Goal: Transaction & Acquisition: Purchase product/service

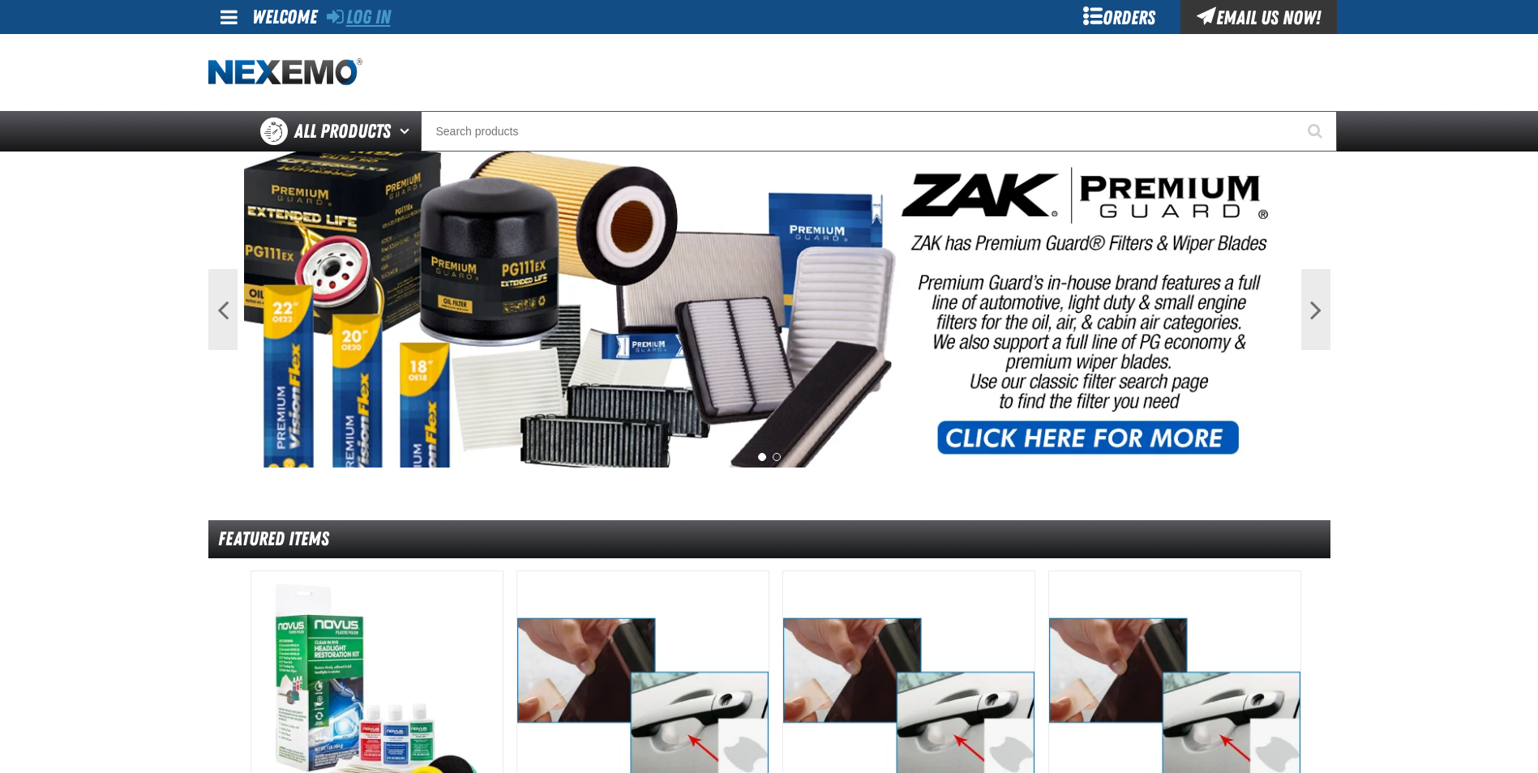
click at [347, 24] on link "Log In" at bounding box center [359, 17] width 64 height 23
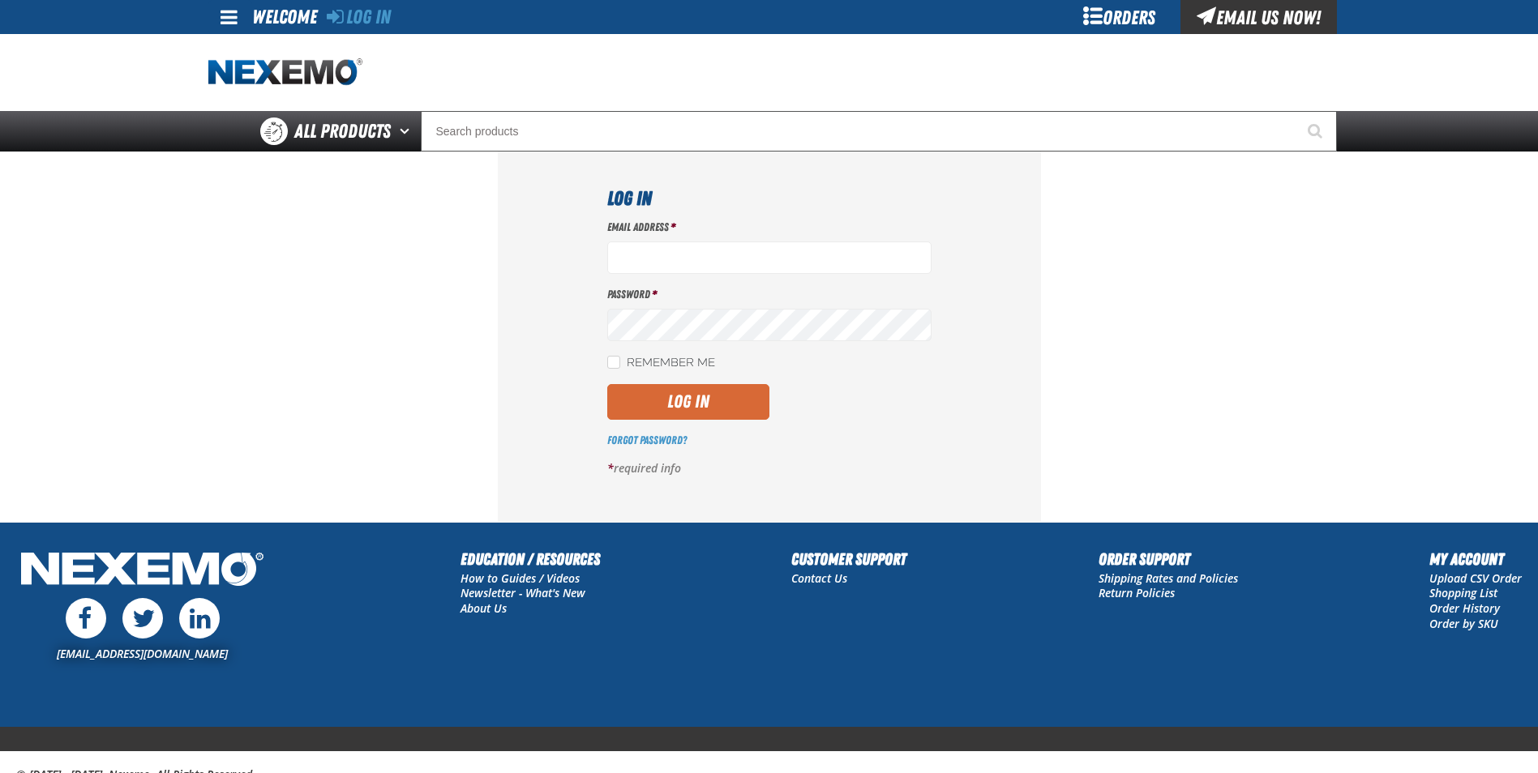
type input "[EMAIL_ADDRESS][DOMAIN_NAME]"
click at [684, 413] on button "Log In" at bounding box center [688, 402] width 162 height 36
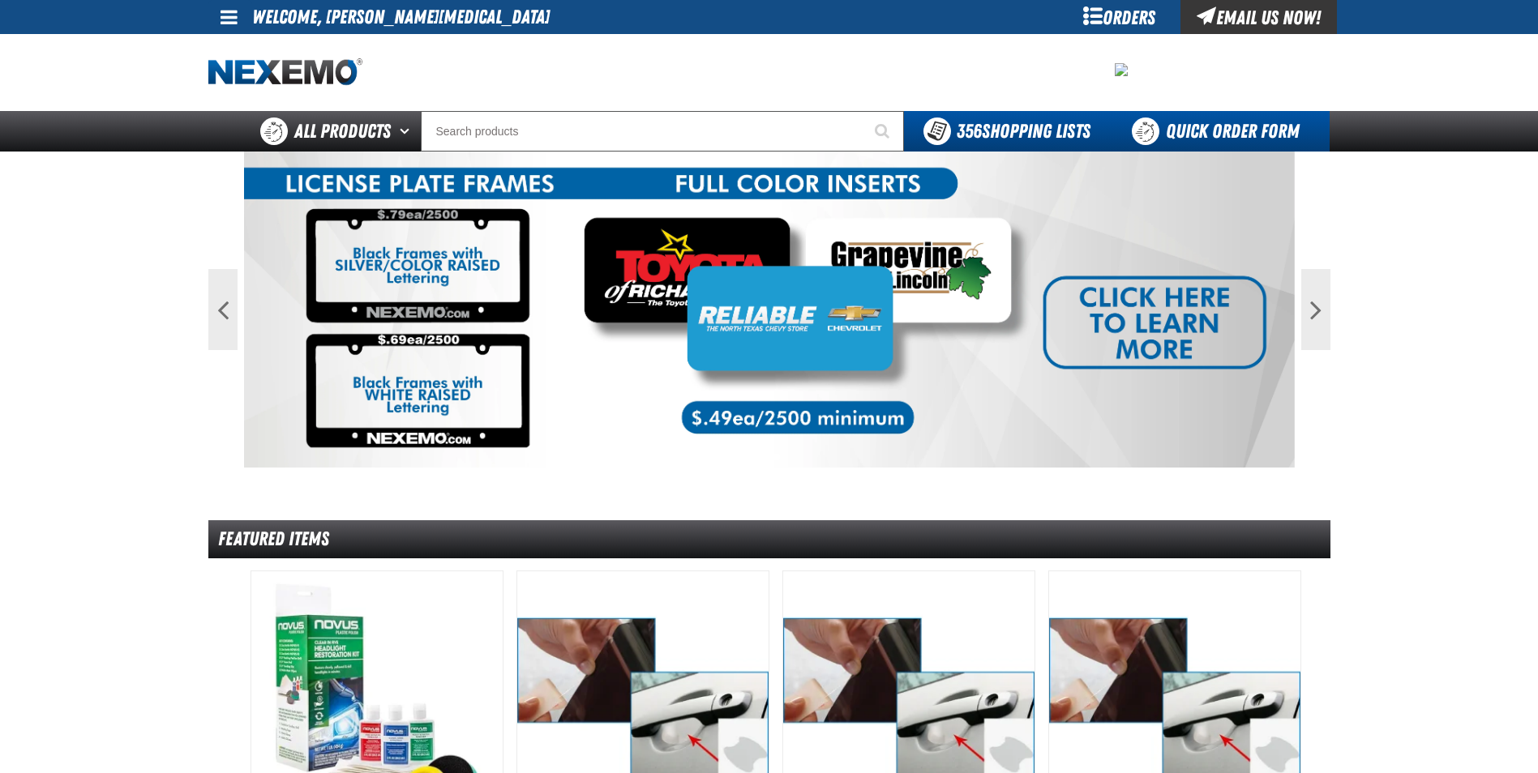
click at [1219, 129] on link "Quick Order Form" at bounding box center [1220, 131] width 220 height 41
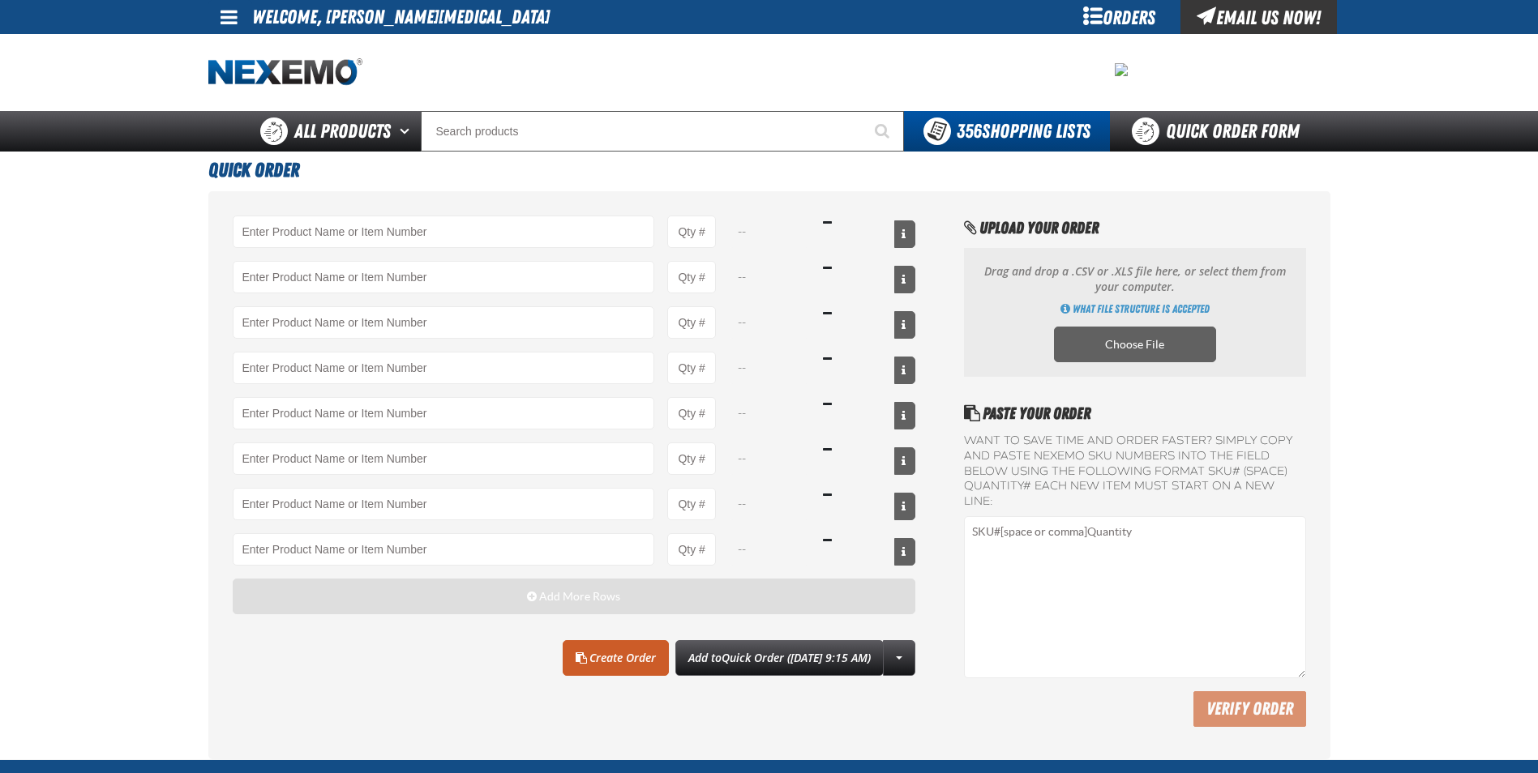
click at [530, 593] on span "button" at bounding box center [532, 596] width 10 height 11
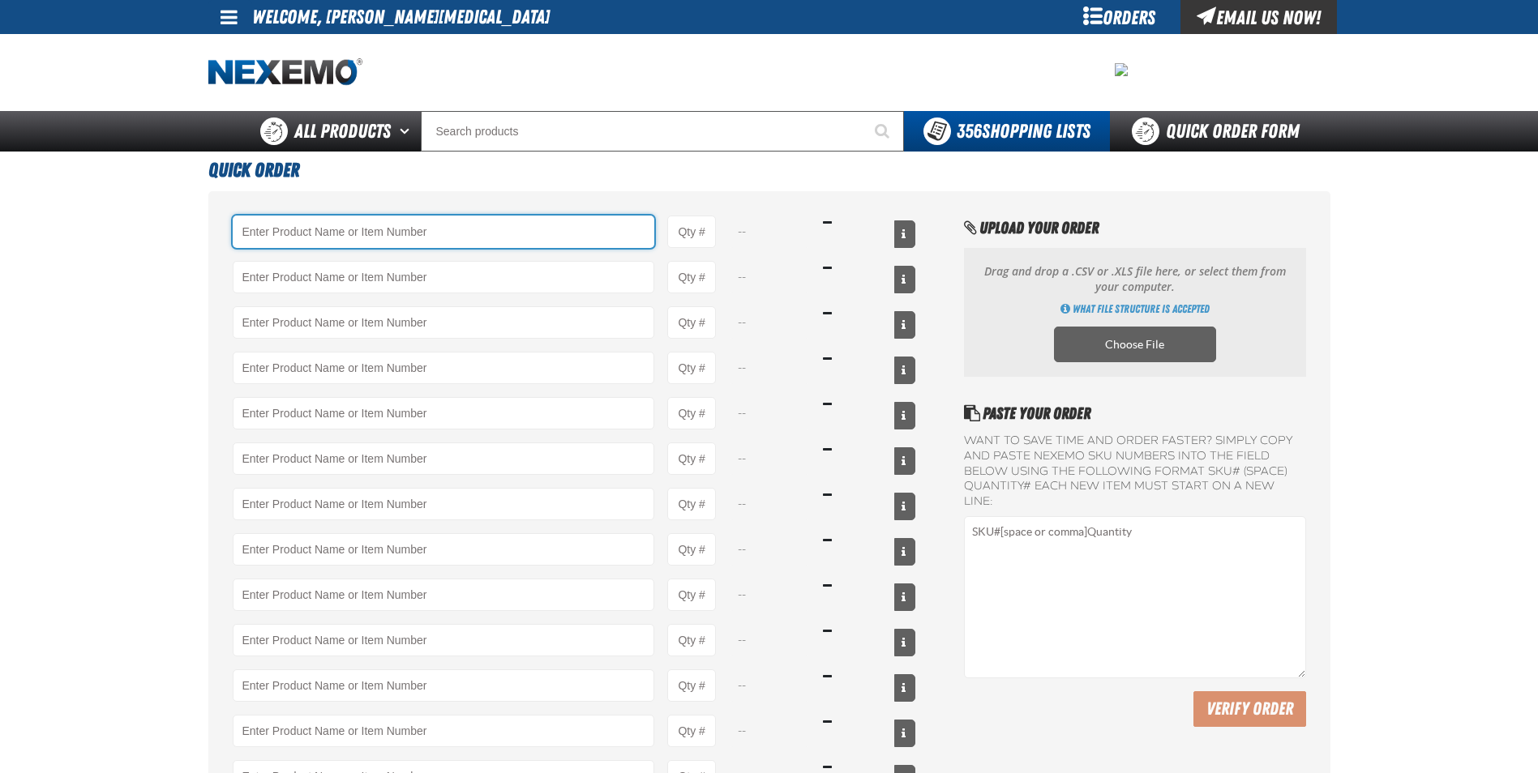
click at [268, 228] on input "Product" at bounding box center [444, 232] width 422 height 32
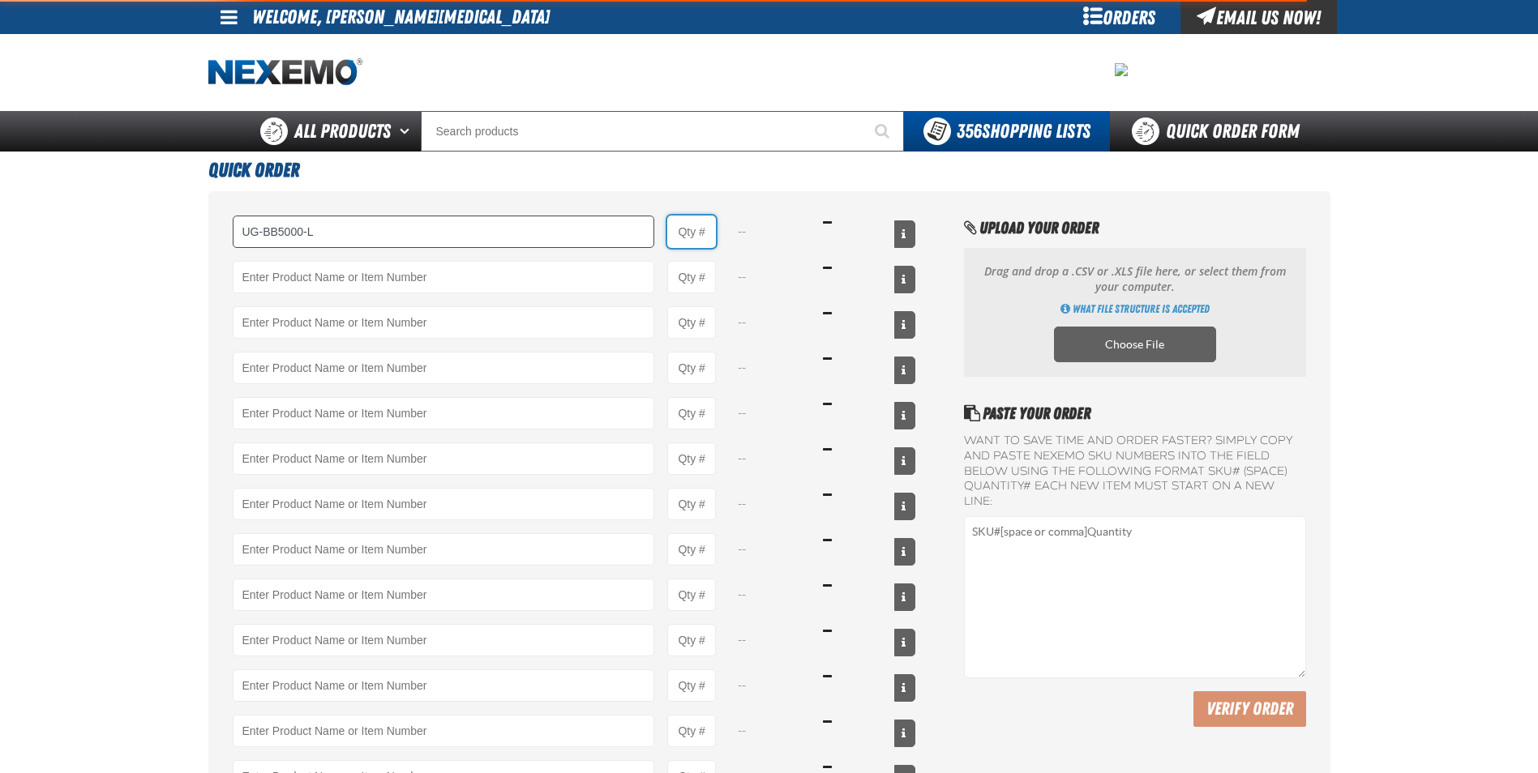
type input "UG-BB5000-L - Ultragard gloves - Large (6/7 mil). - (100 gloves per box MIN 10 …"
type input "1"
select select "box"
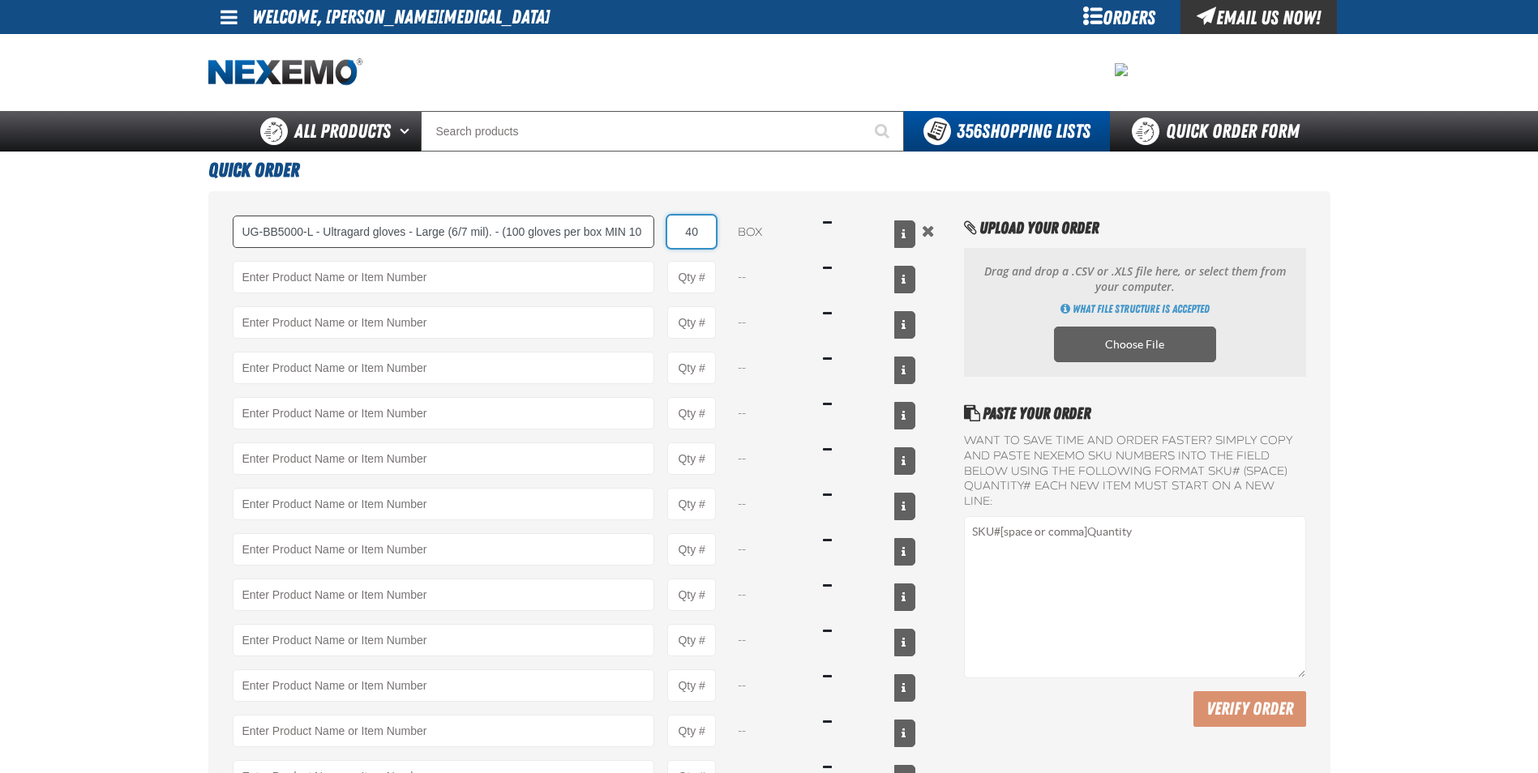
type input "40"
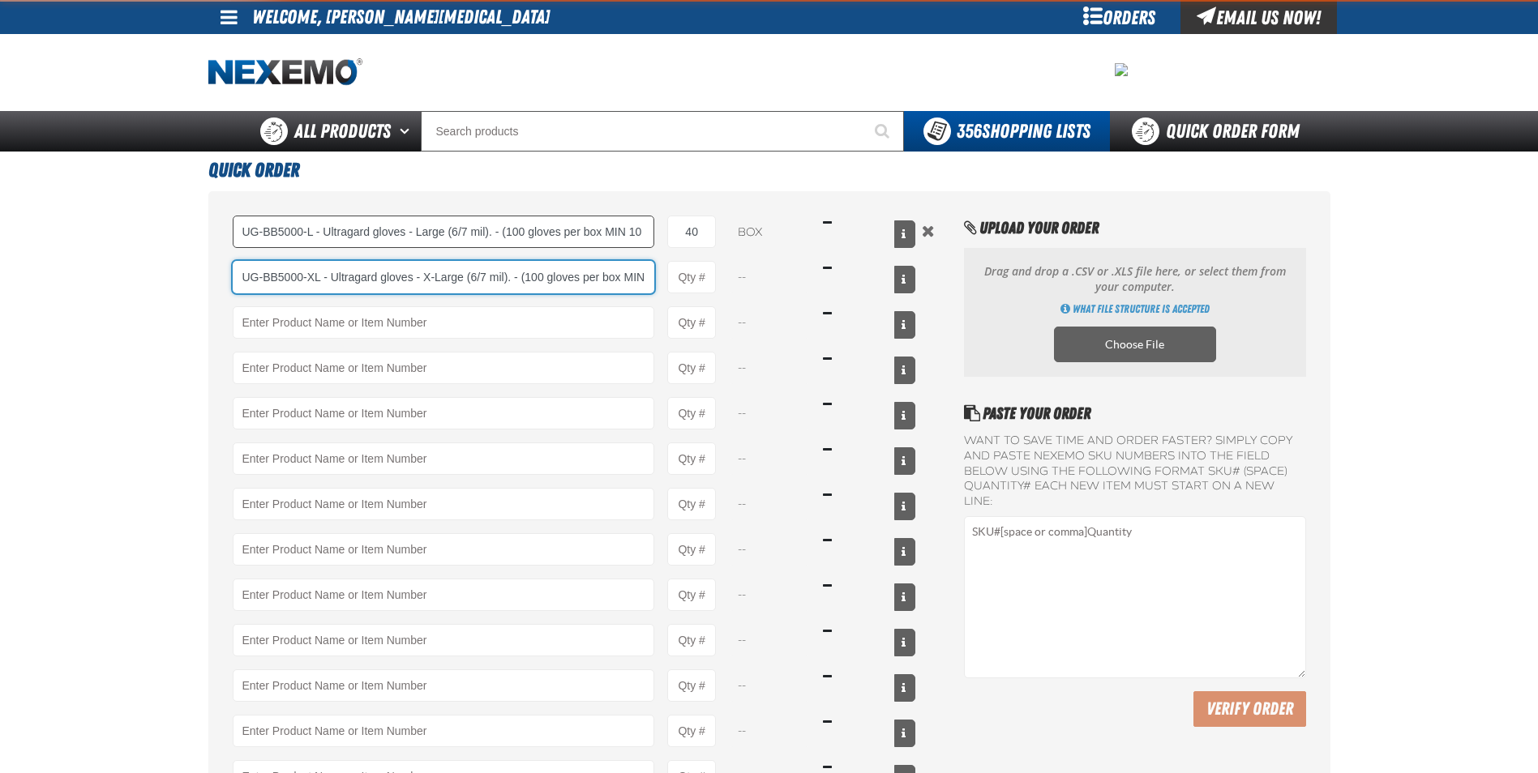
type input "UG-BB5000-XL - Ultragard gloves - X-Large (6/7 mil). - (100 gloves per box MIN …"
type input "1"
select select "box"
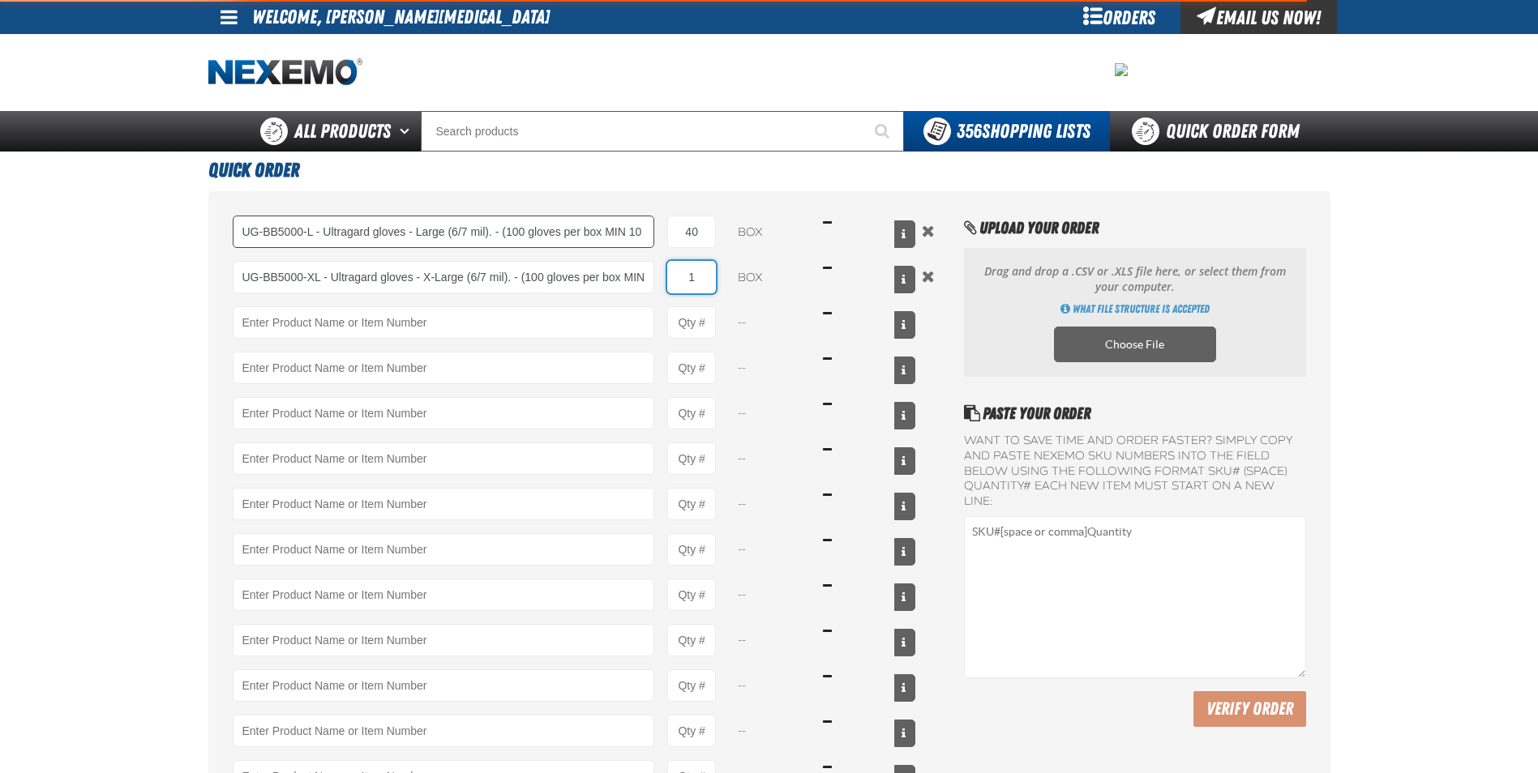
type input "UG-BB5000-XL - Ultragard gloves - X-Large (6/7 mil). - (100 gloves per box MIN …"
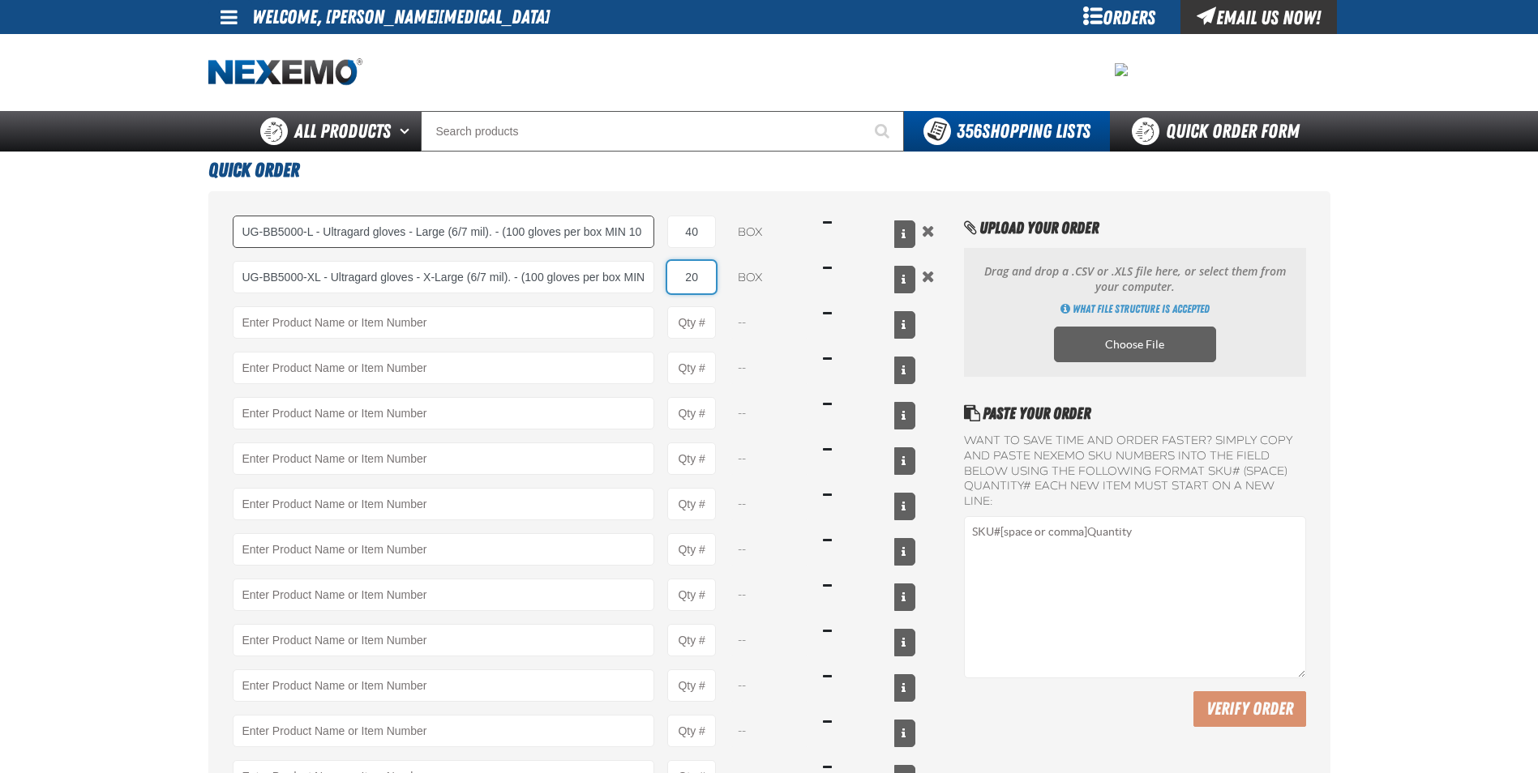
type input "20"
type input "A103 - Throttle Body and Intake Cleaner - ZAK Products"
type input "1"
select select "can"
type input "24"
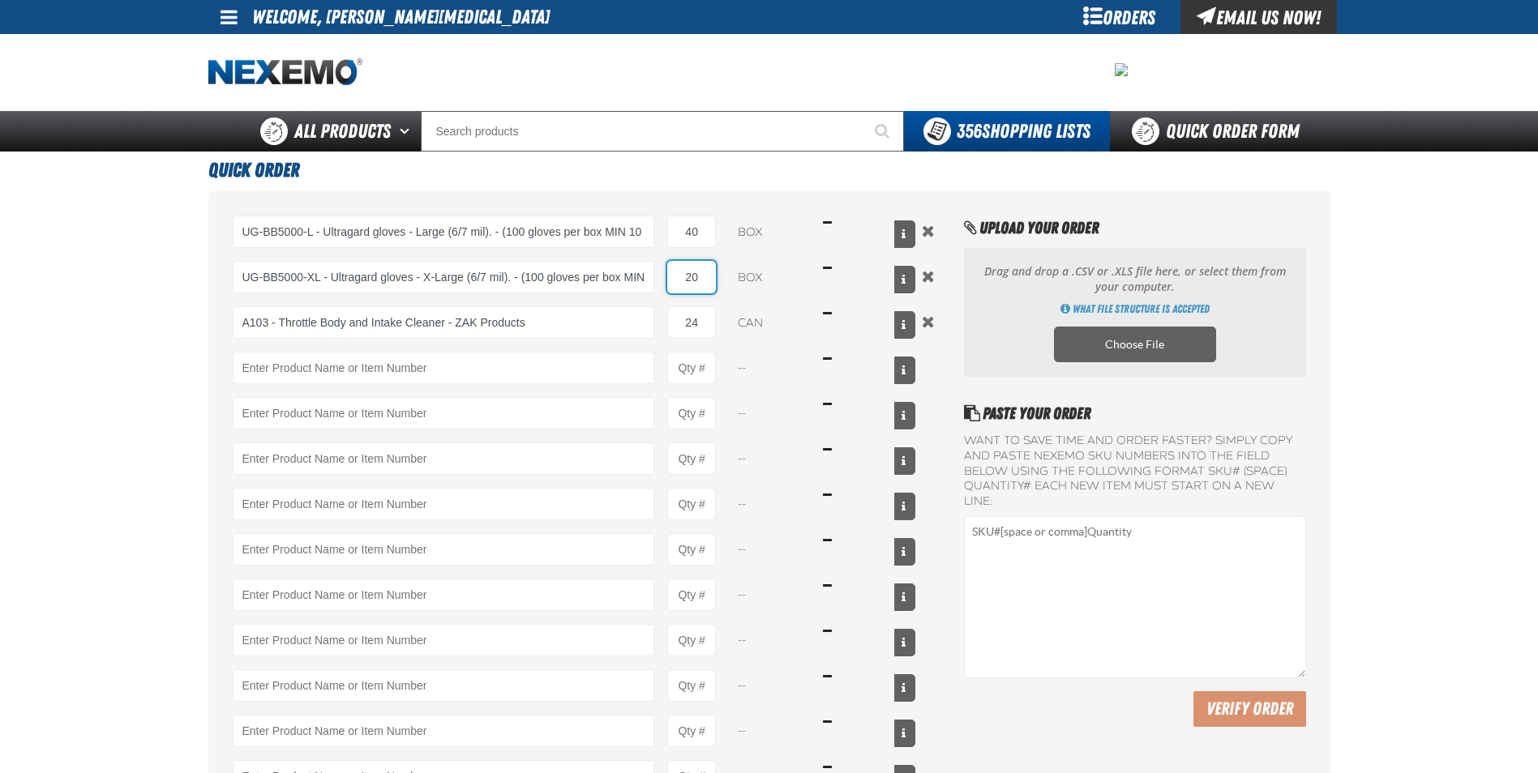
drag, startPoint x: 698, startPoint y: 277, endPoint x: 657, endPoint y: 272, distance: 41.7
click at [657, 272] on div "UG-BB5000-XL - Ultragard gloves - X-Large (6/7 mil). - (100 gloves per box MIN …" at bounding box center [574, 277] width 683 height 32
type input "30"
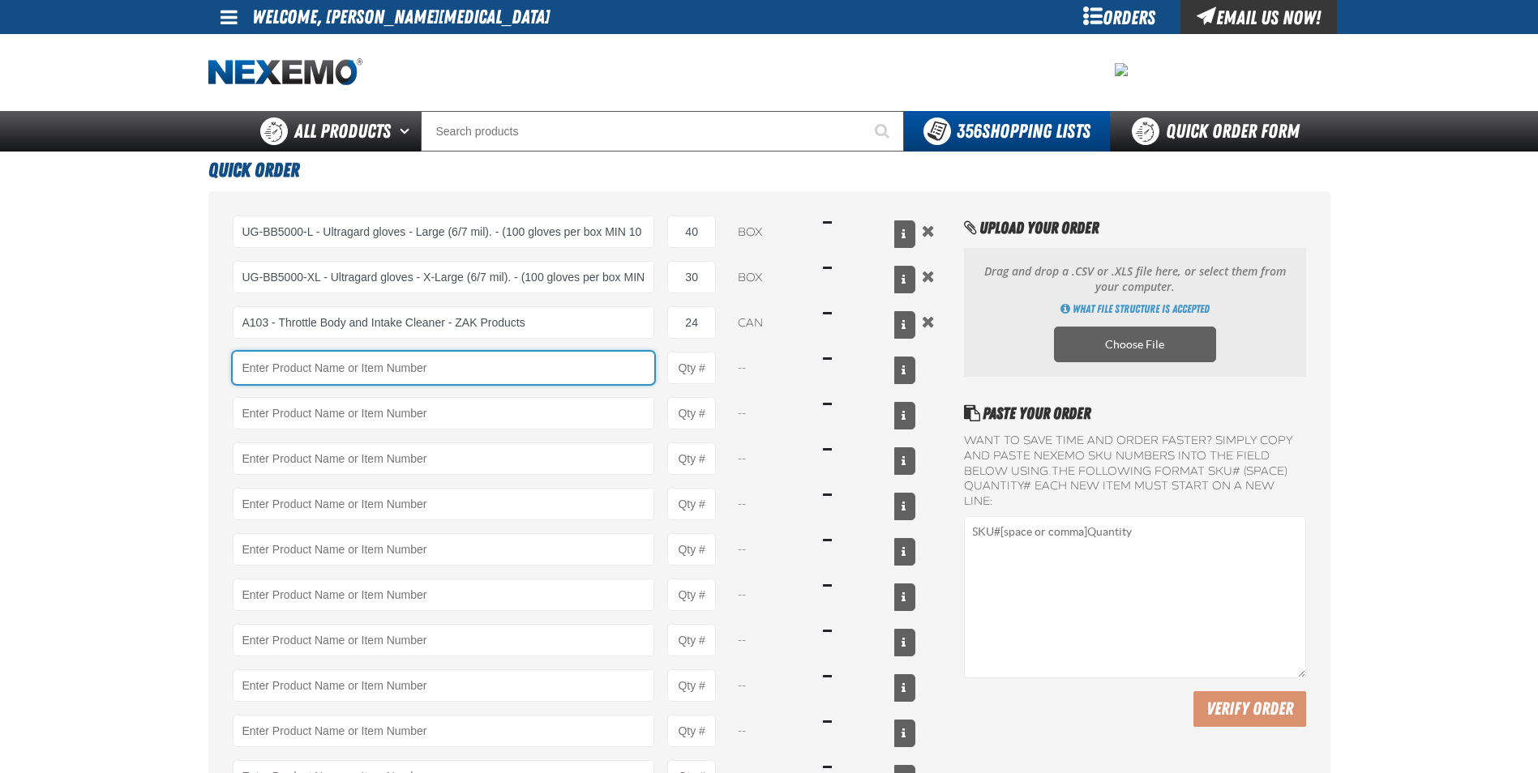
click at [301, 369] on input "Product" at bounding box center [444, 368] width 422 height 32
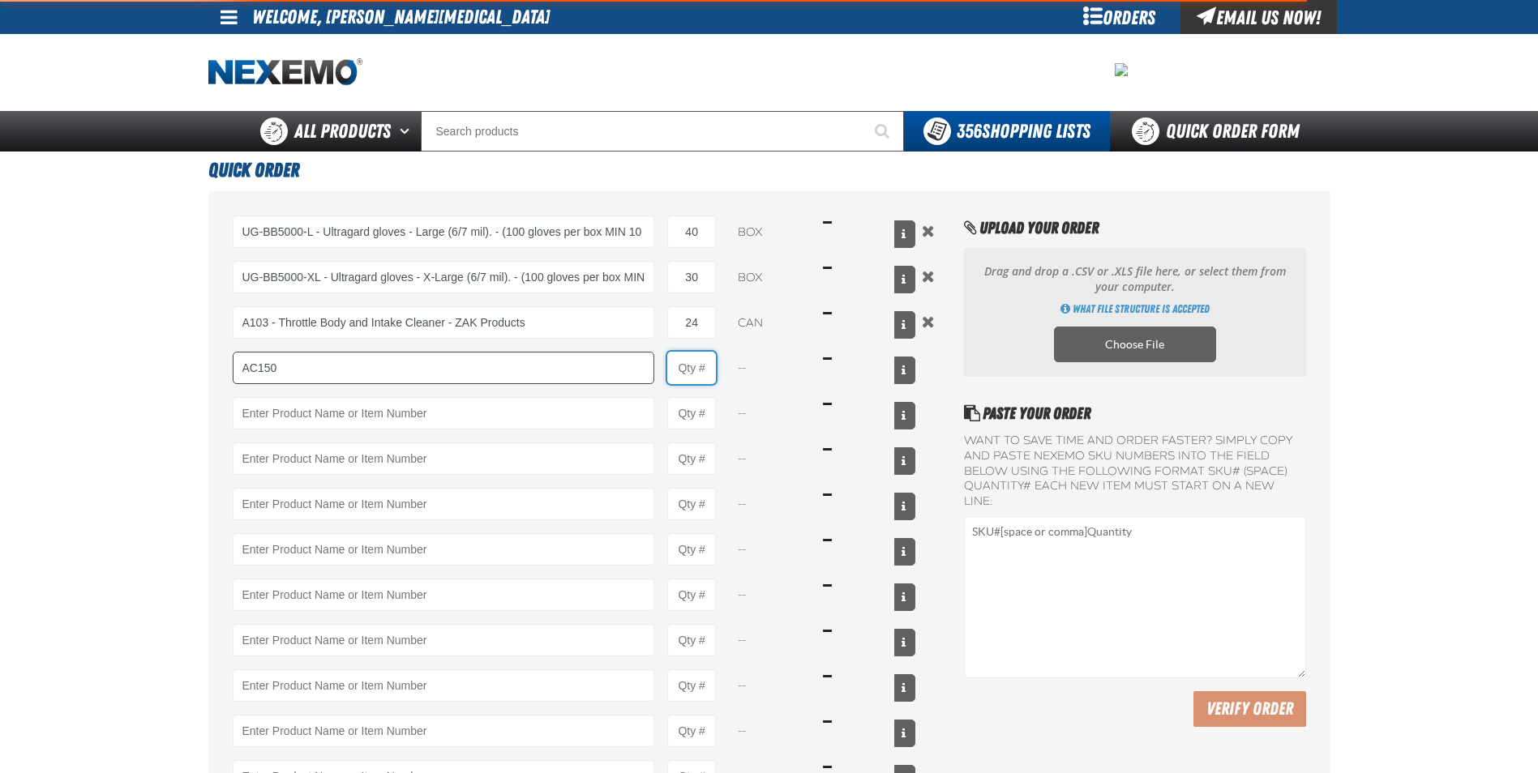
type input "AC150 - Evaporator Core Cleaner - ZAK Products"
type input "1"
select select "can"
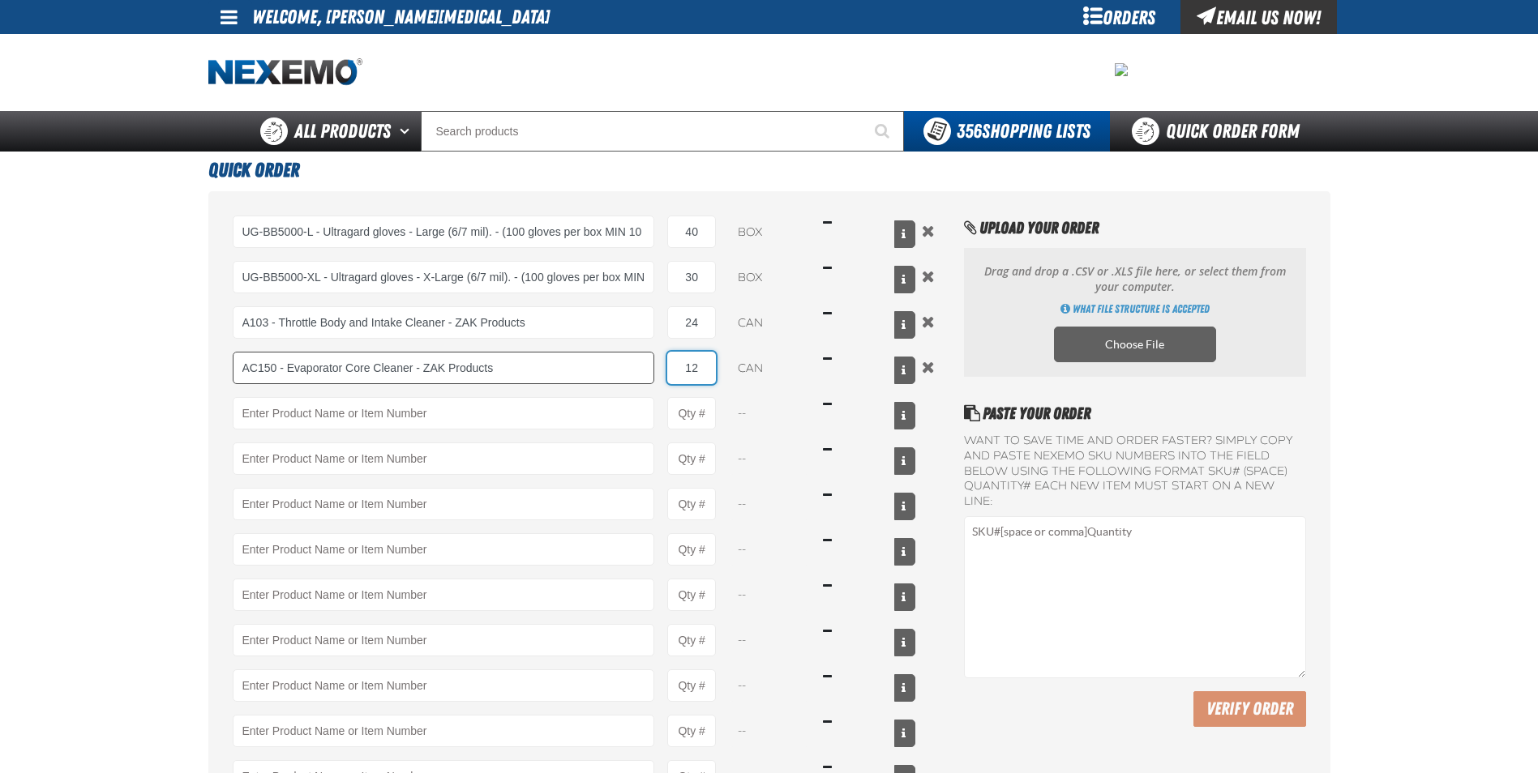
type input "12"
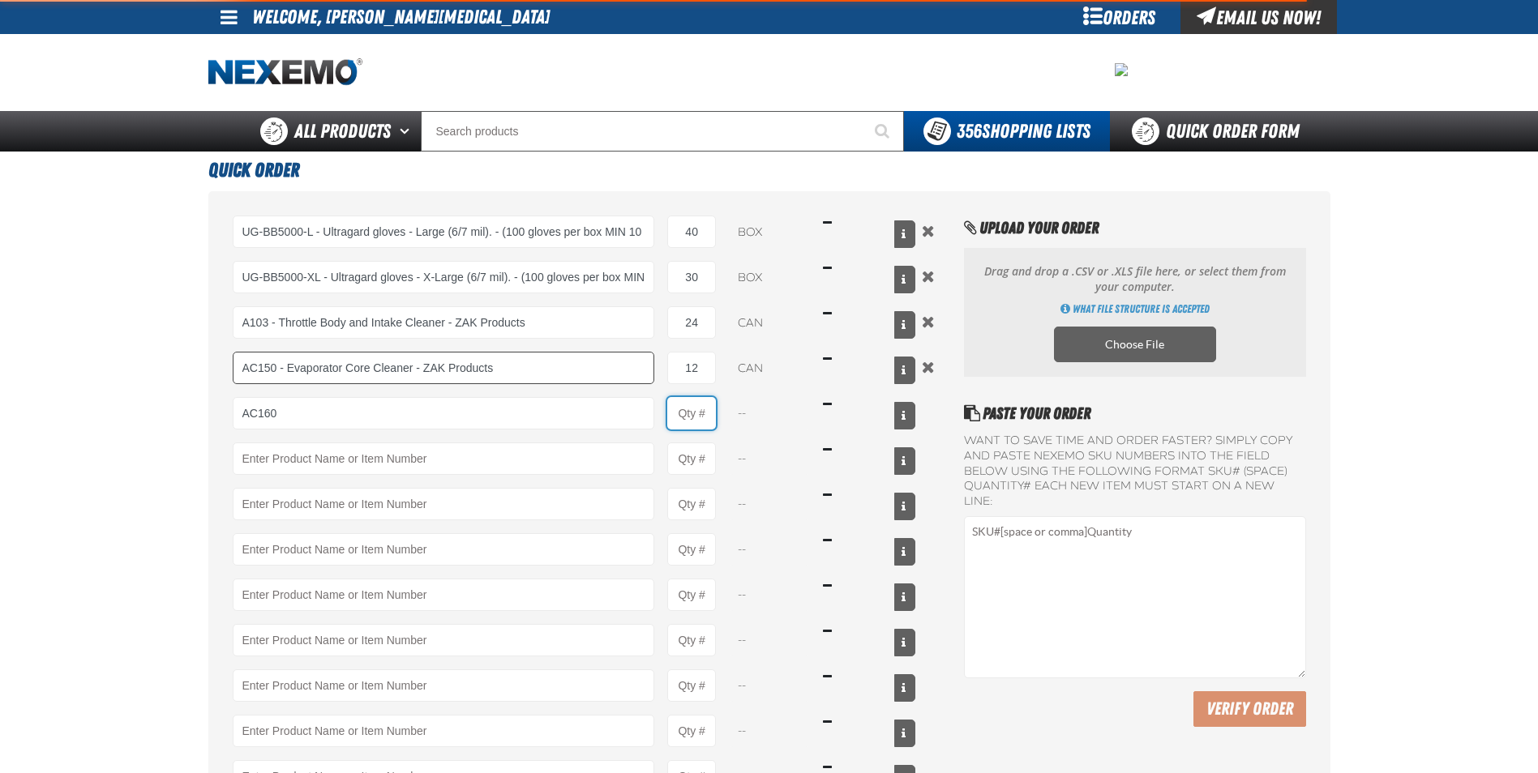
type input "AC160 - Bio-Zone (AMP) Anti-Microbial Protection- ZAK Products (12 per case)"
type input "1"
select select "bottle"
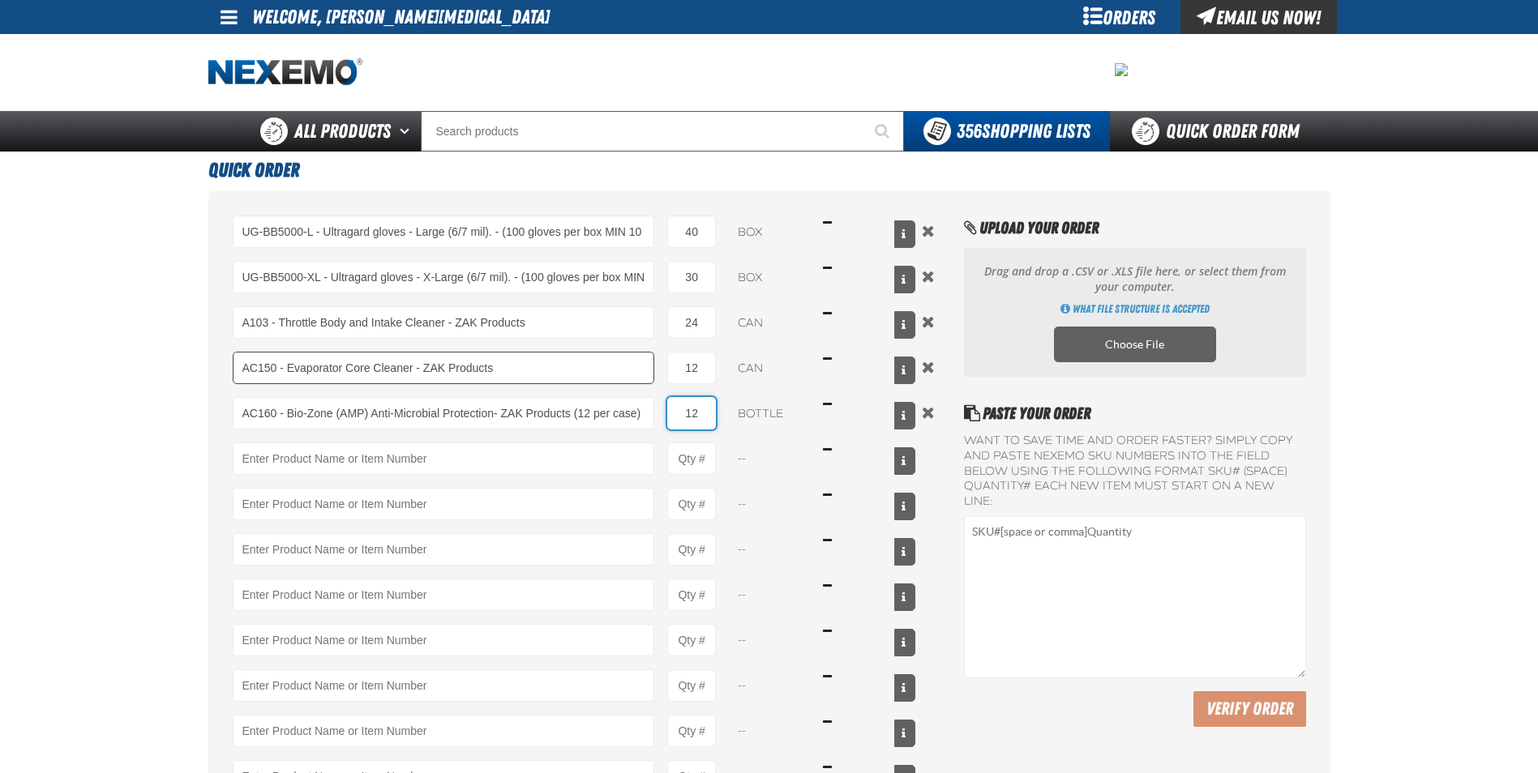
type input "12"
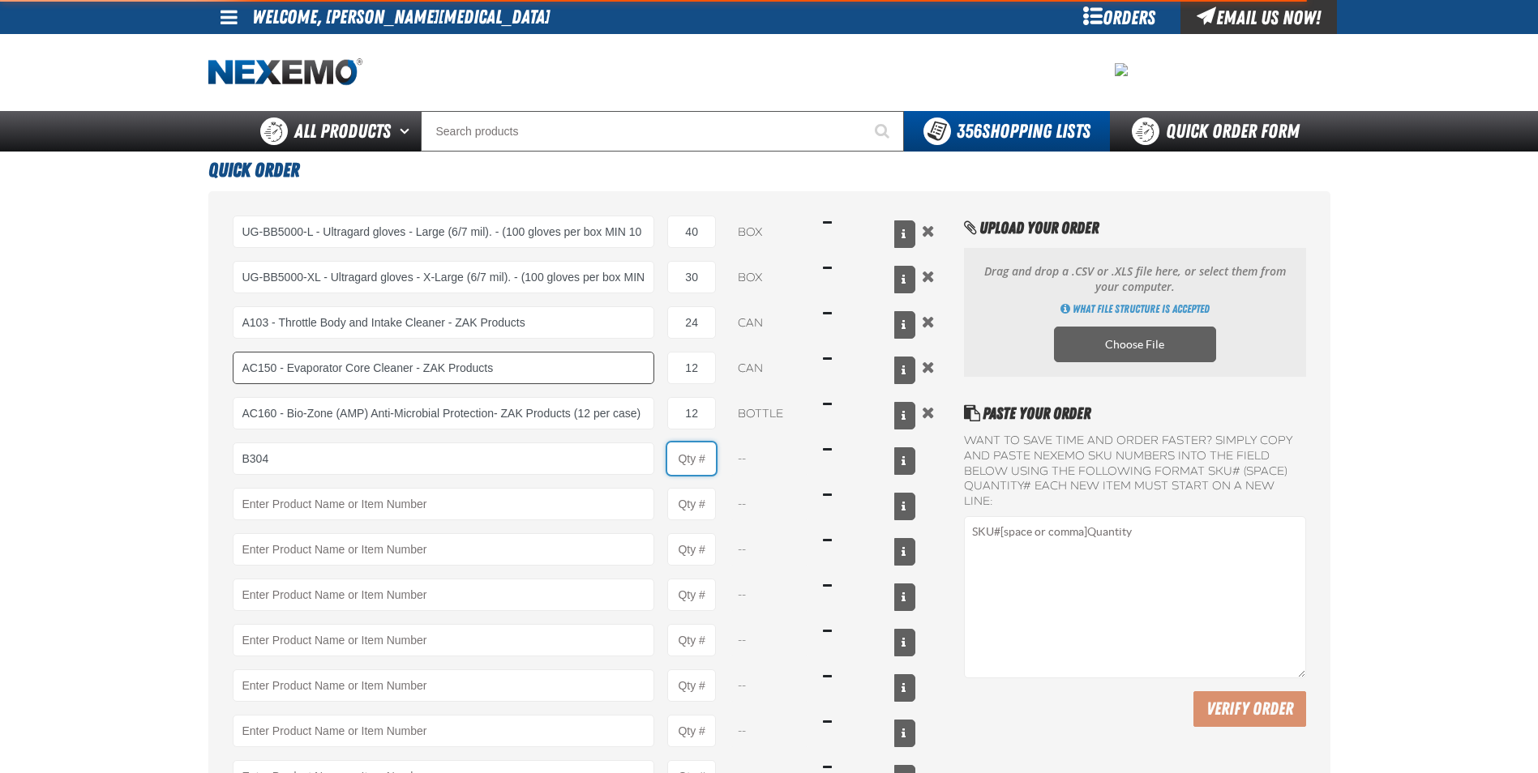
type input "B304 - Battery Service Kit - Cleaner &amp; Protector with Anti-Corrosion Pads -…"
type input "1"
select select "kit"
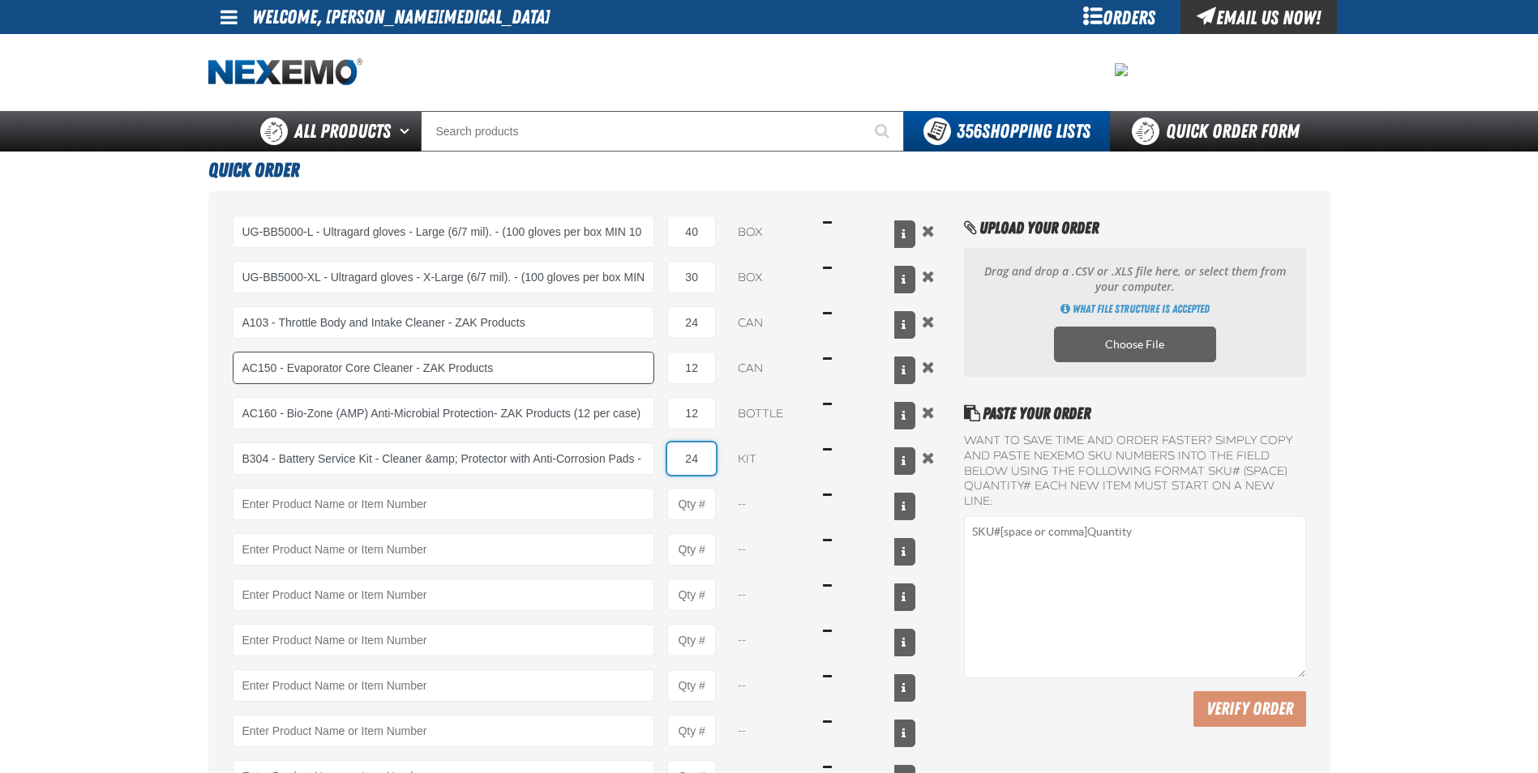
type input "24"
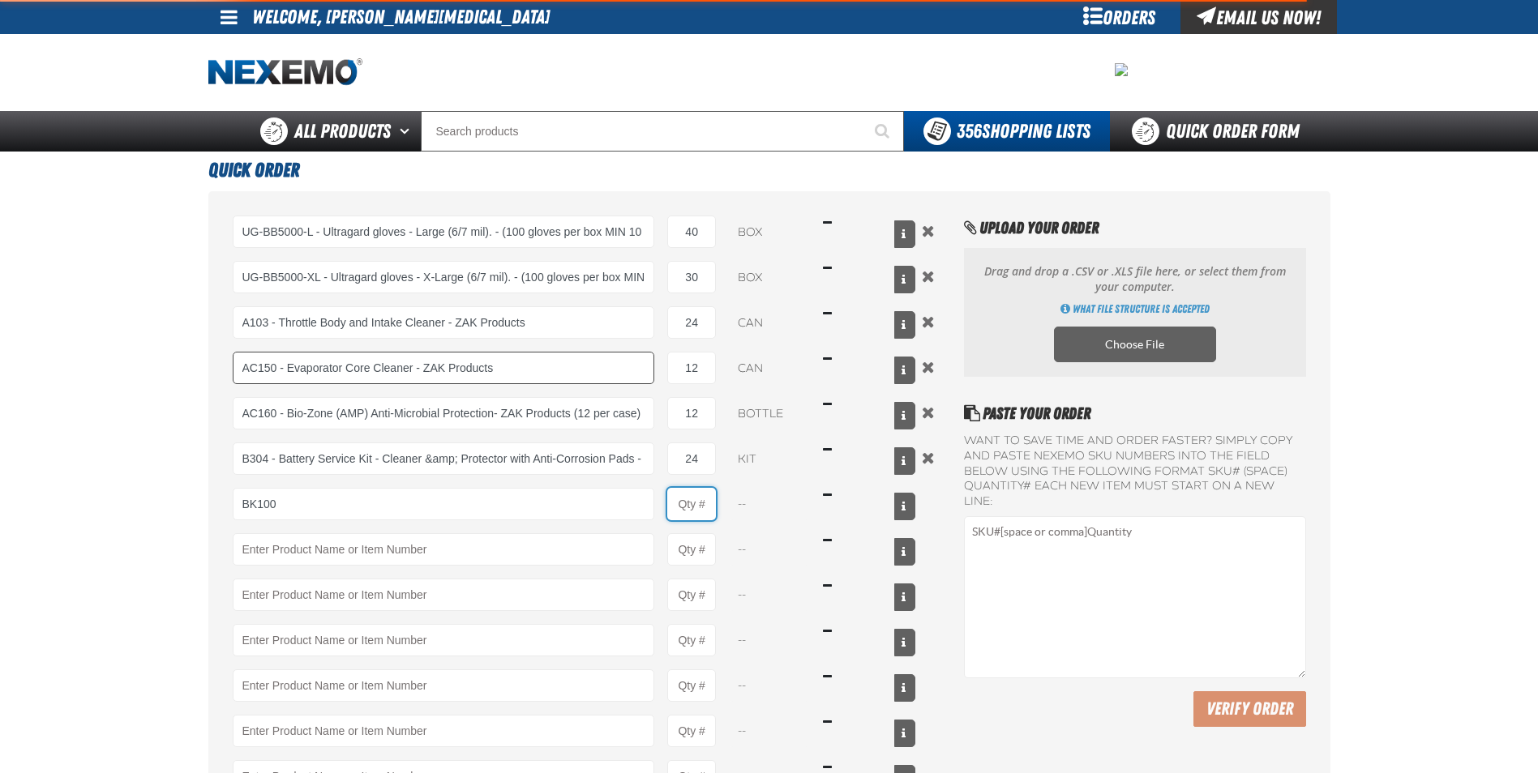
type input "BK100 - DOT 3 Brake Fluid Exchange Formula - 32 Ounce - ZAK Products"
type input "1"
select select "bottle"
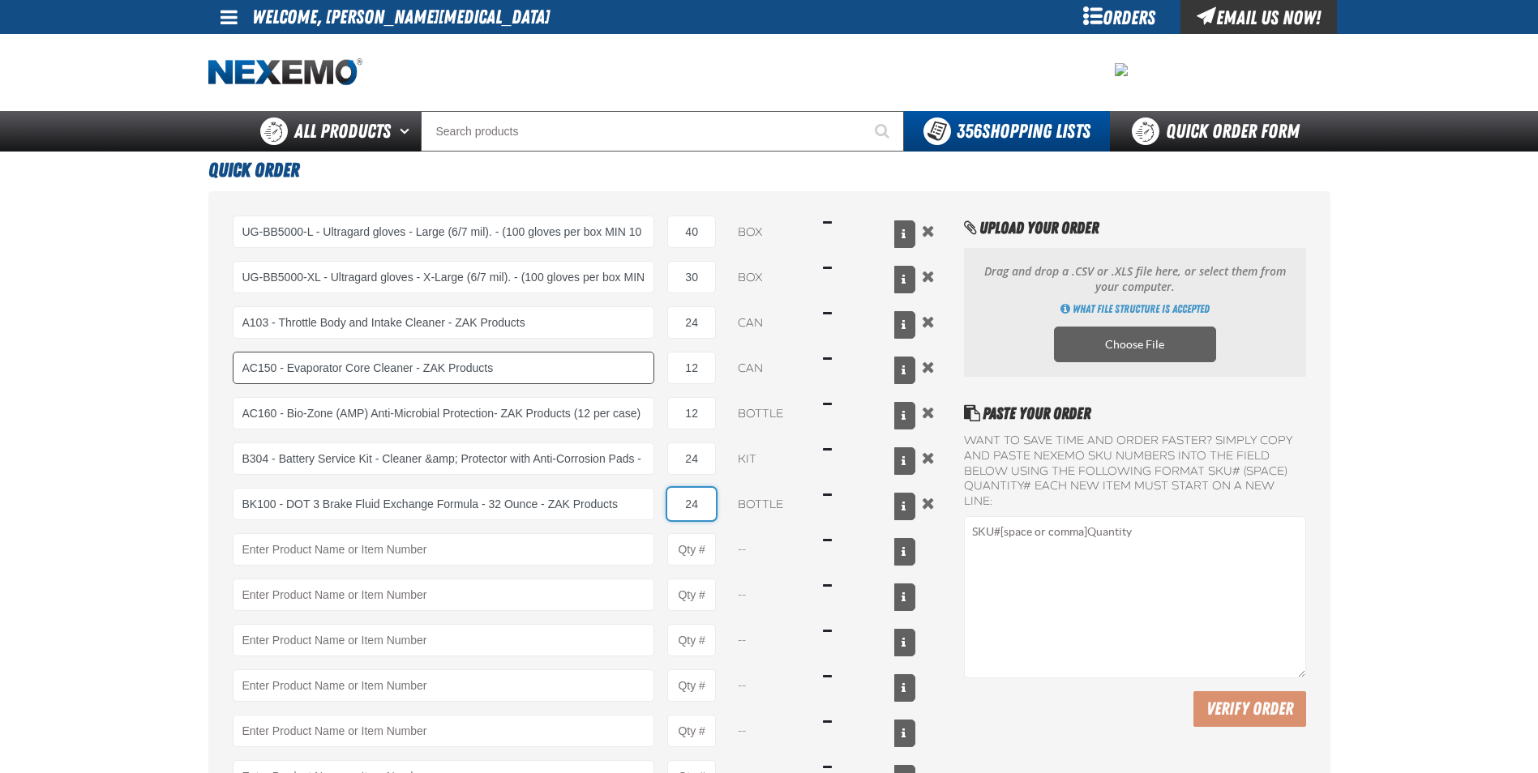
type input "24"
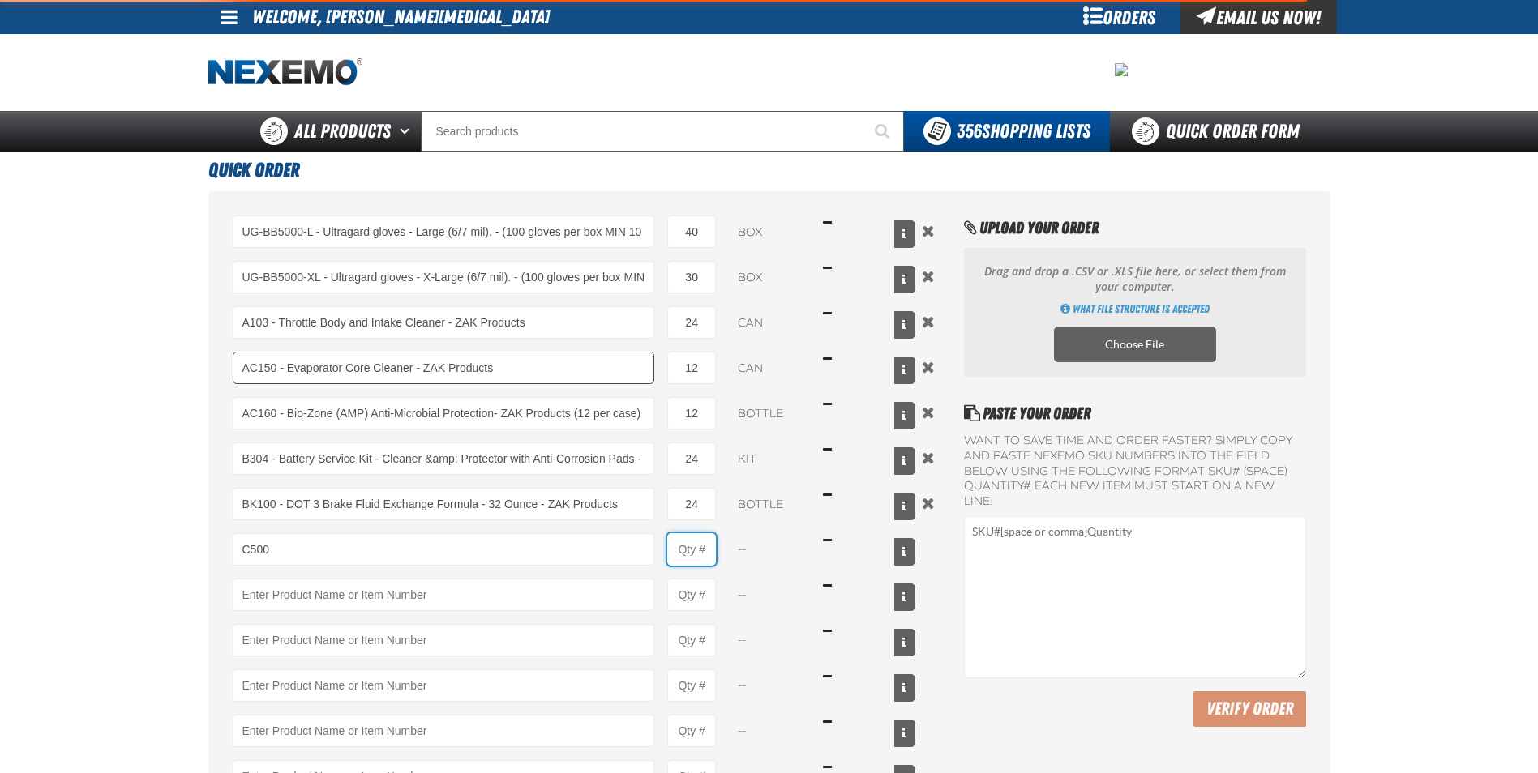
type input "C500 - Synthetic Engine Oil Booster - ZAK Products"
type input "1"
select select "bottle"
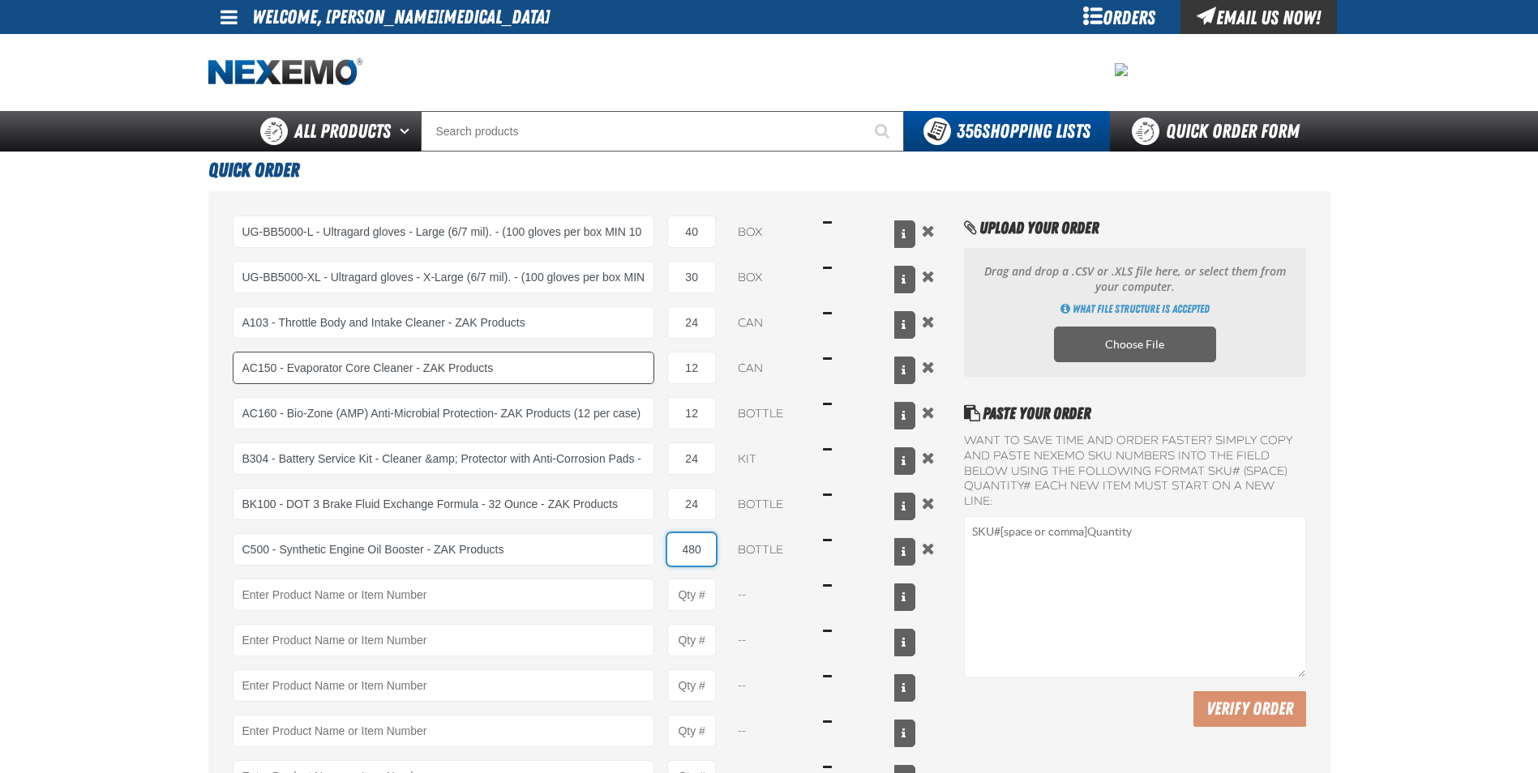
type input "480"
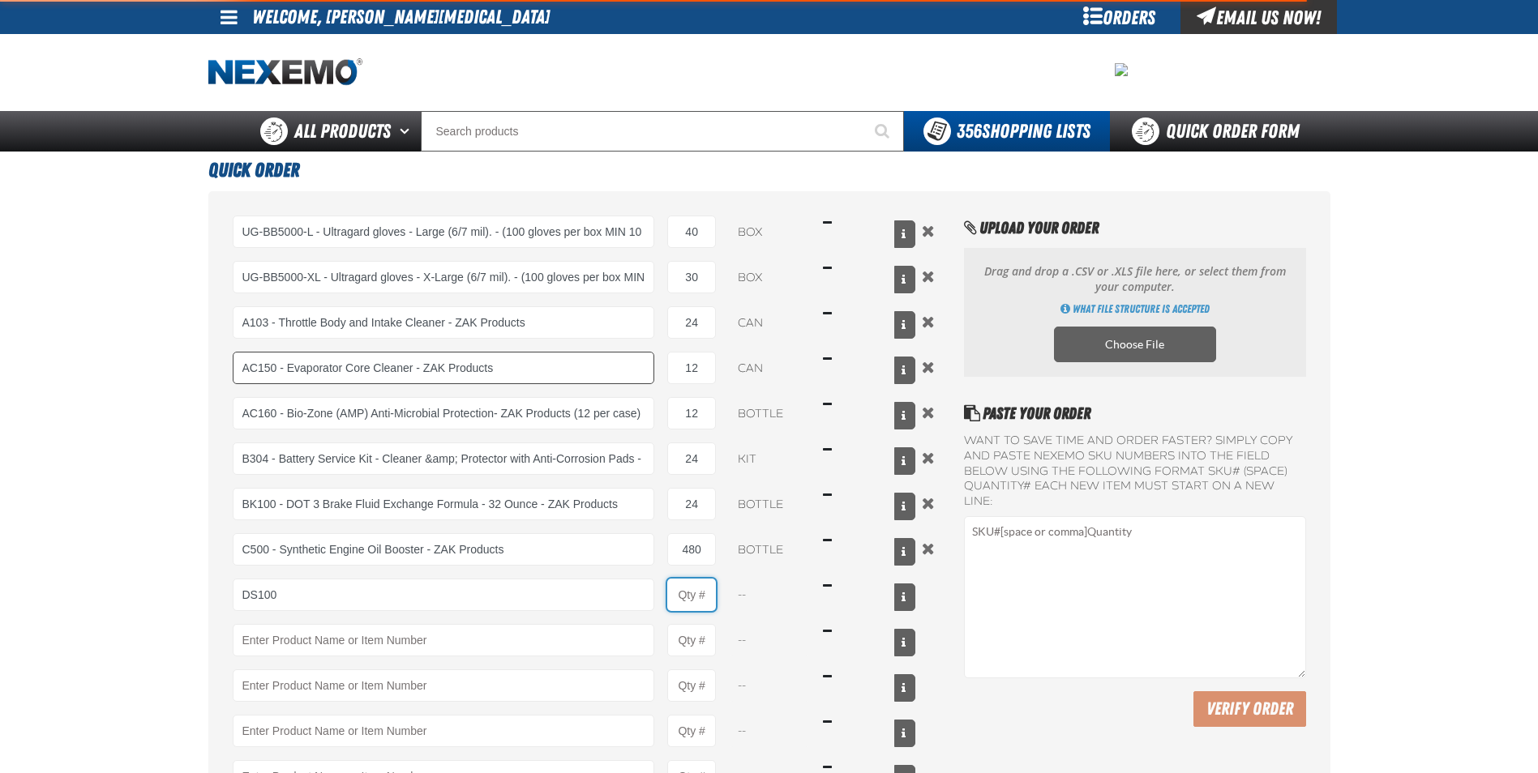
type input "DS100 - Differential Supplement - ZAK Products"
type input "1"
select select "bottle"
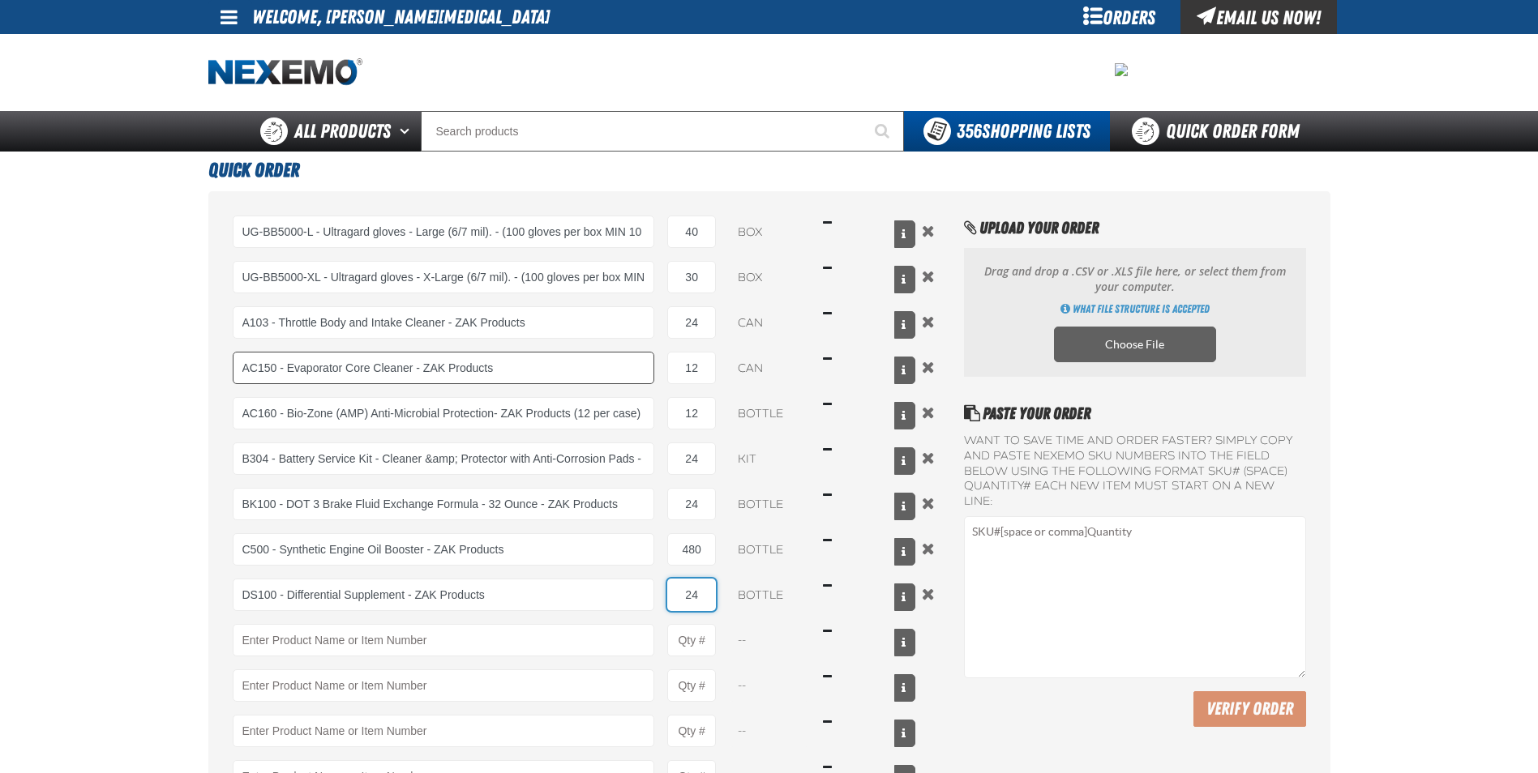
type input "24"
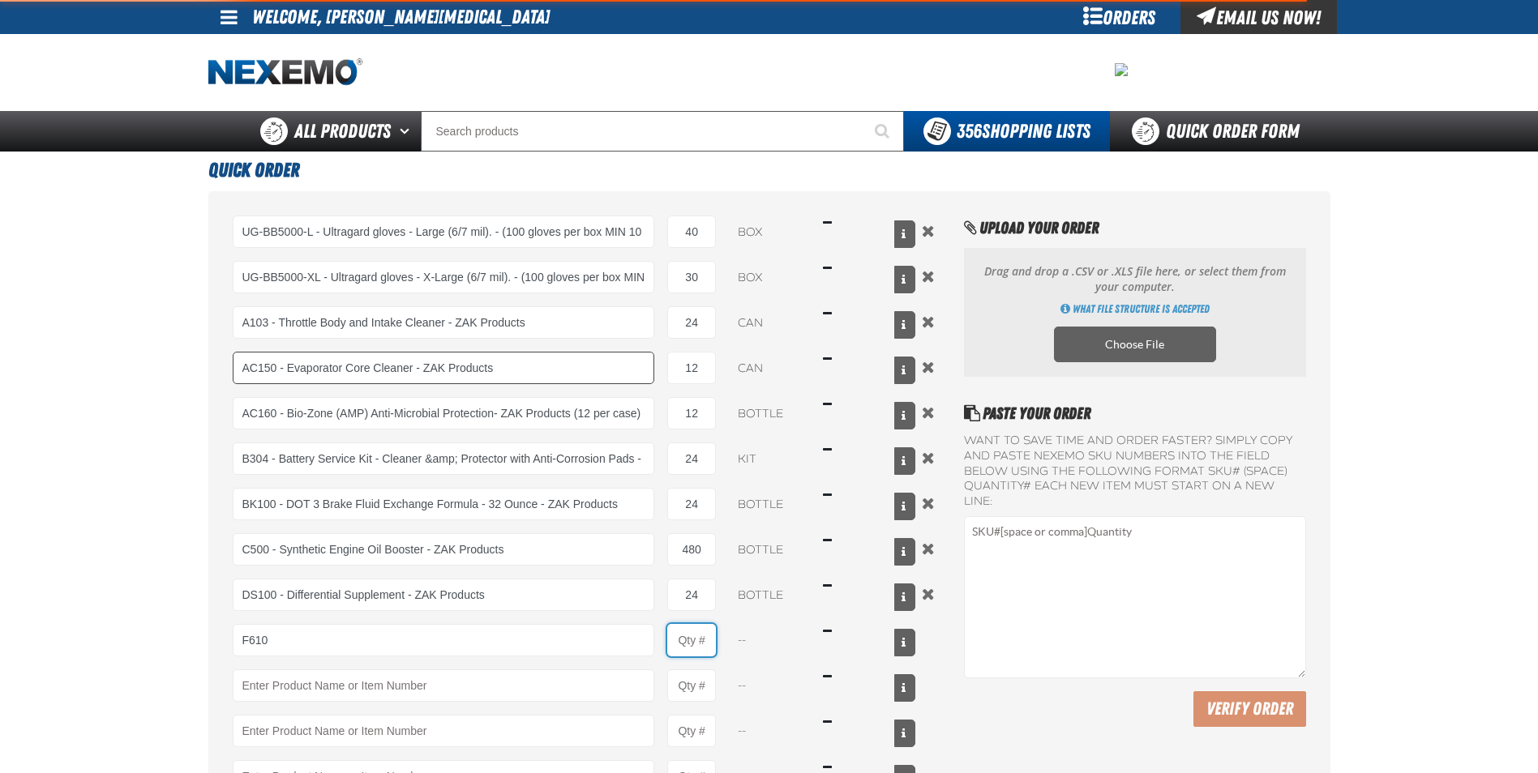
type input "F610 - Z-Tech - ZAK Products"
type input "1"
select select "bottle"
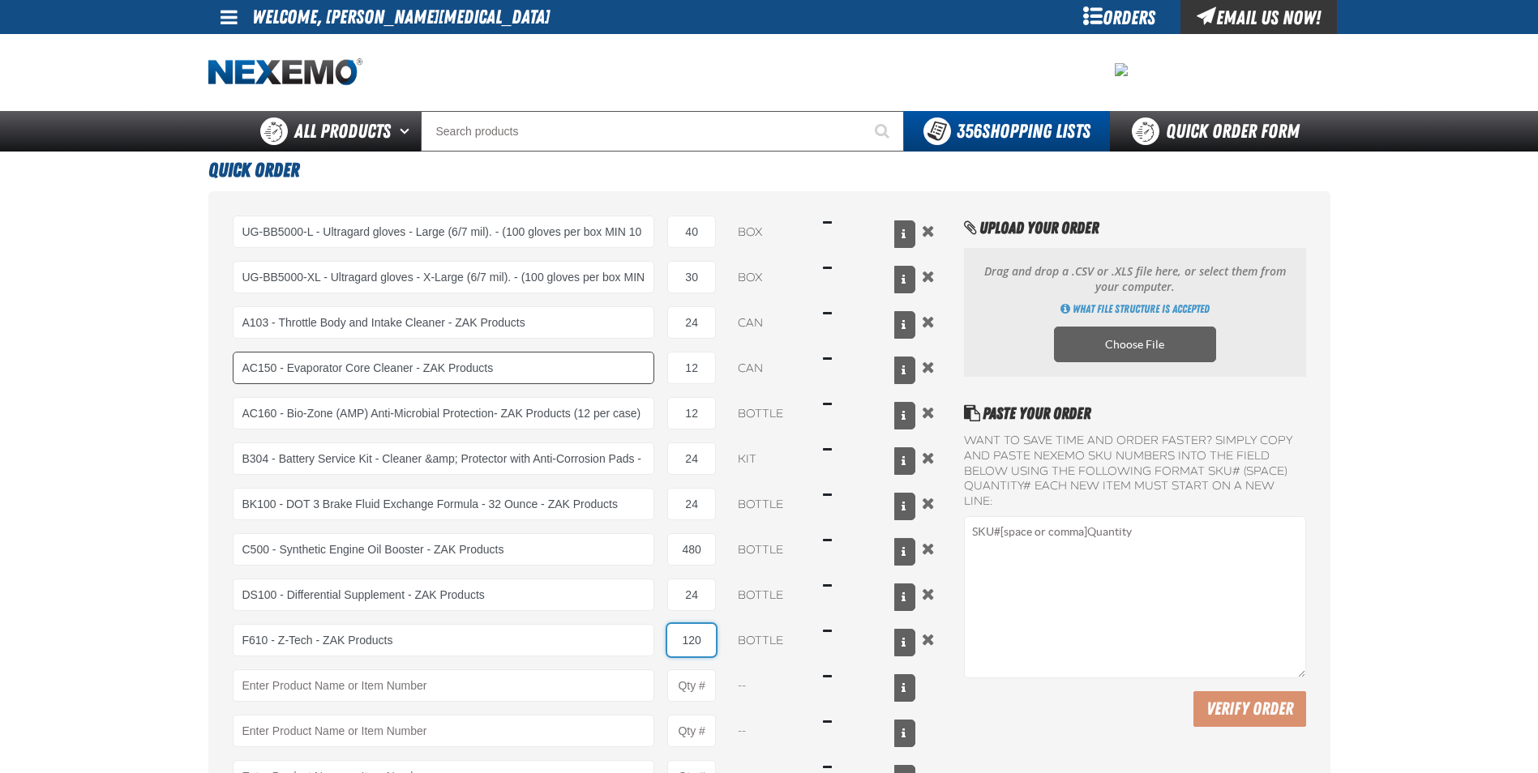
type input "120"
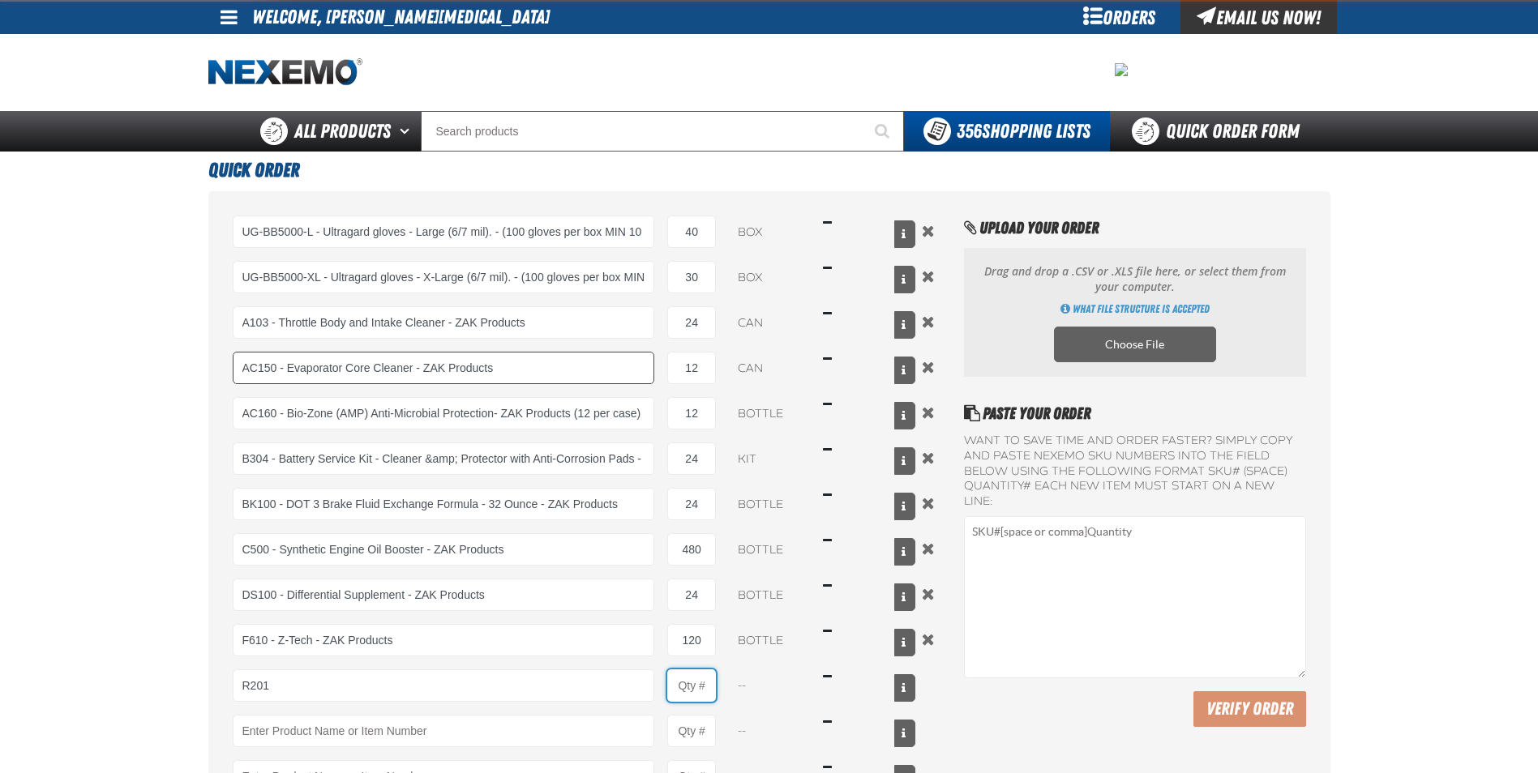
type input "R201 - Universal Cooling System Conditioner - ZAK Products"
type input "1"
select select "bottle"
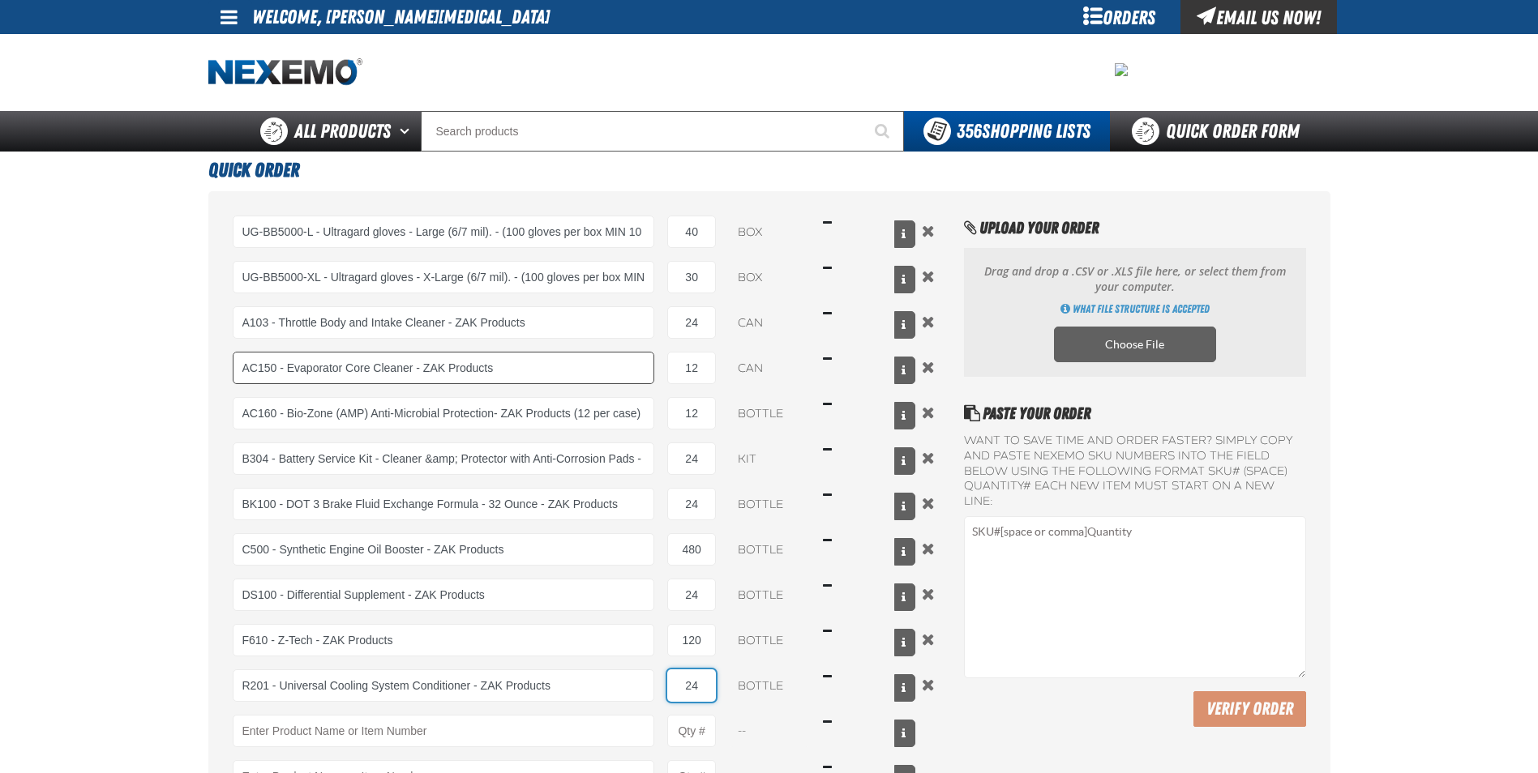
type input "24"
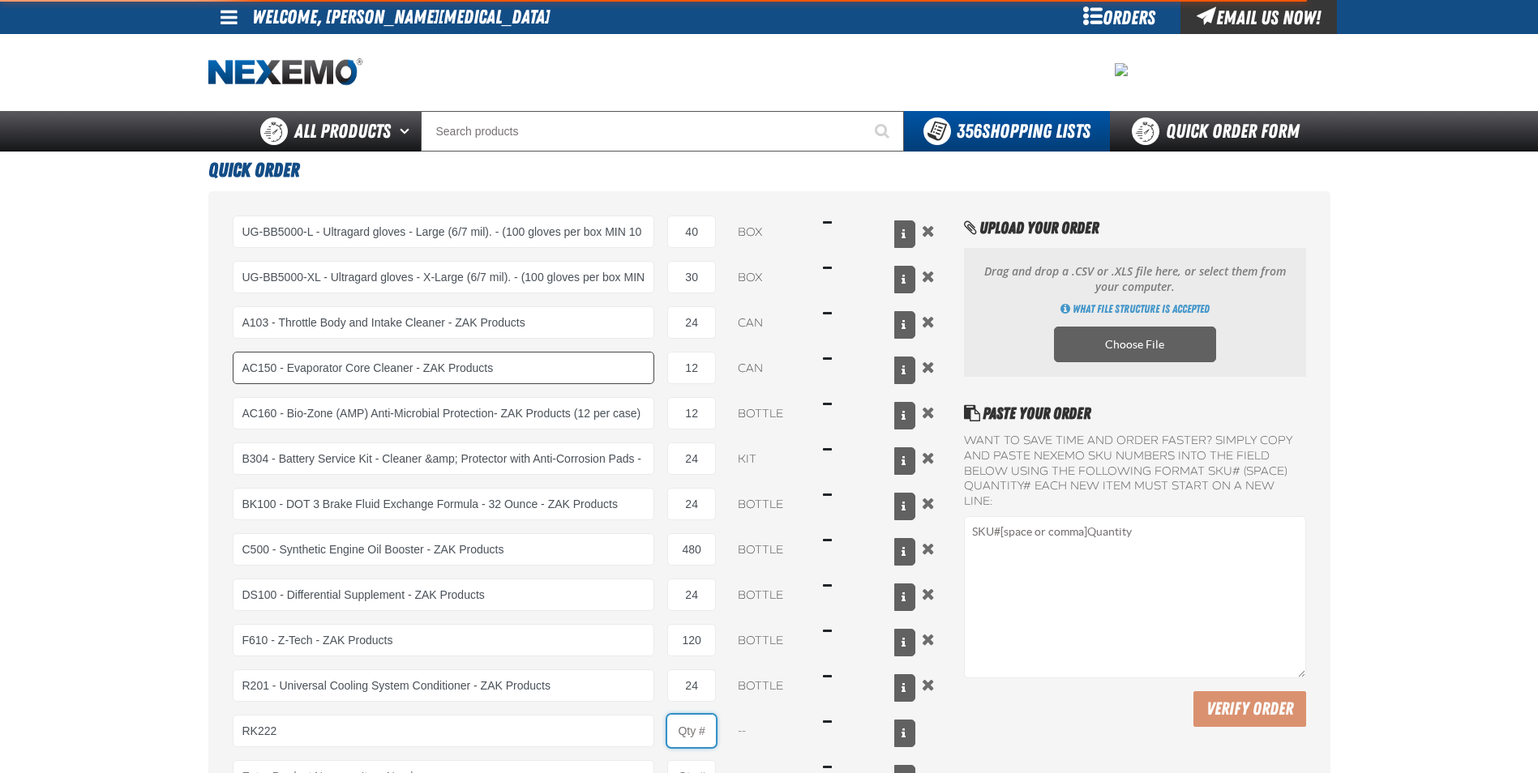
type input "RK222 - Universal Cooling System Service Kit - ZAK Products"
type input "1"
select select "kit"
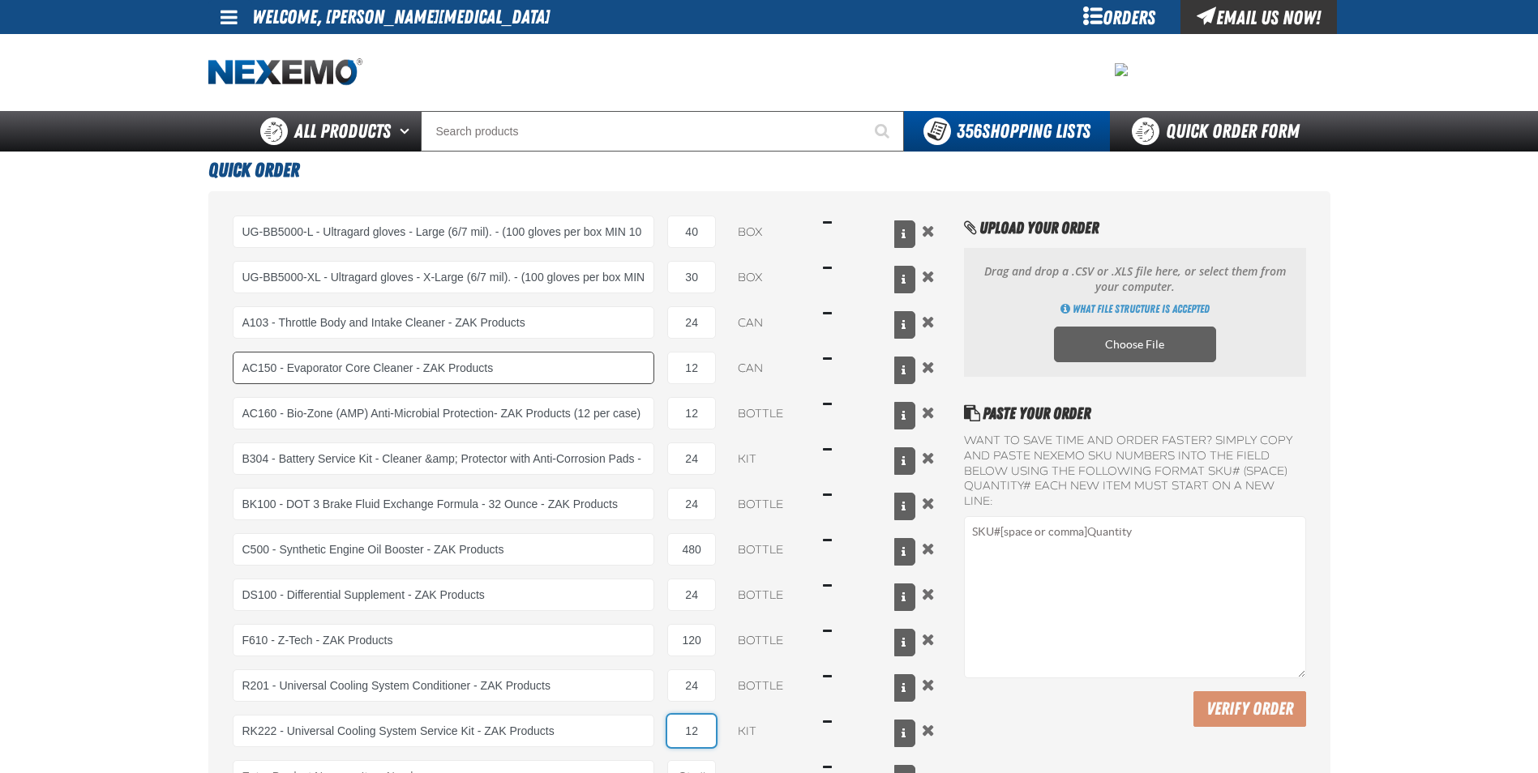
type input "12"
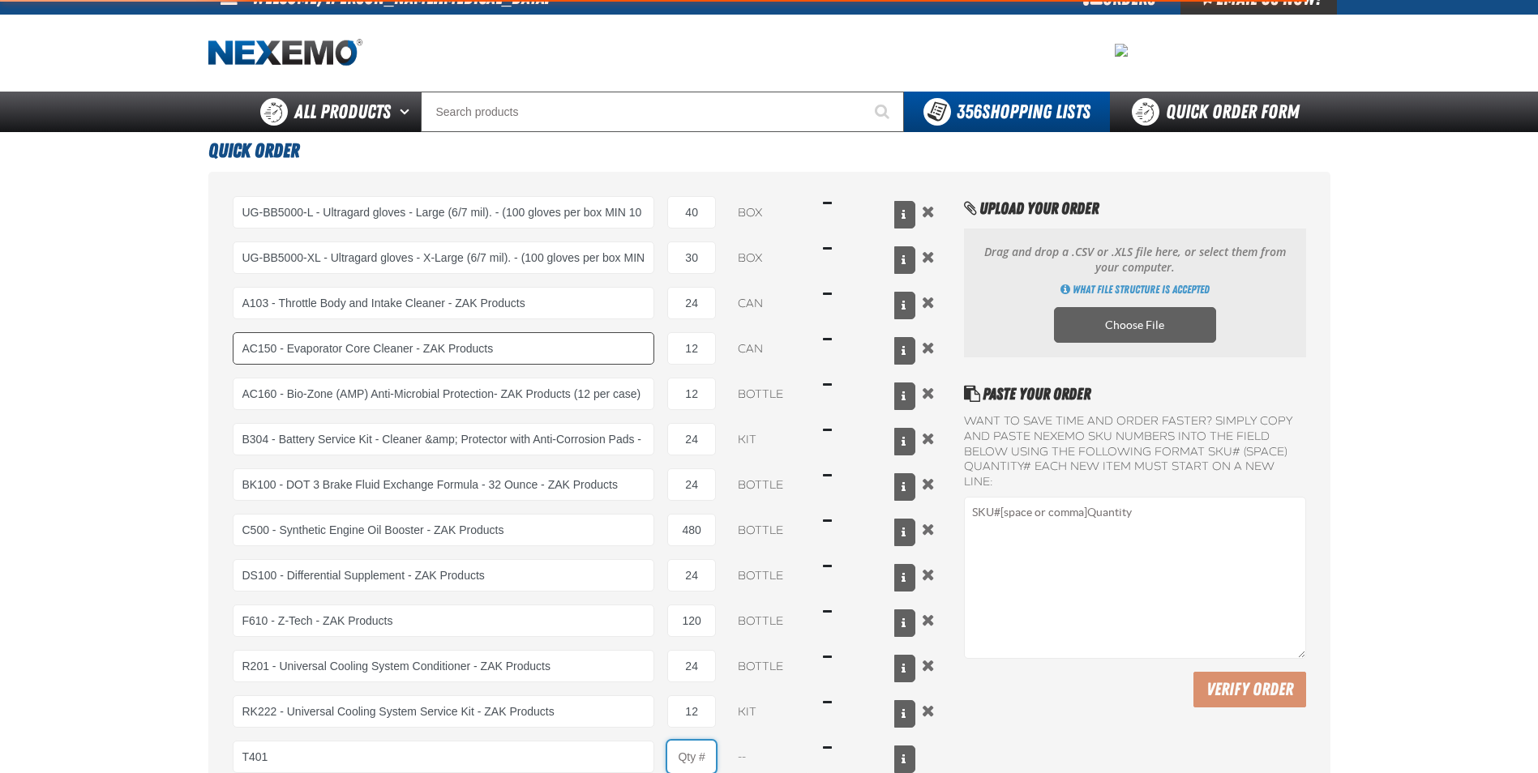
type input "T401 - Automatic Transmission Conditioner - ZAK Products"
type input "1"
select select "bottle"
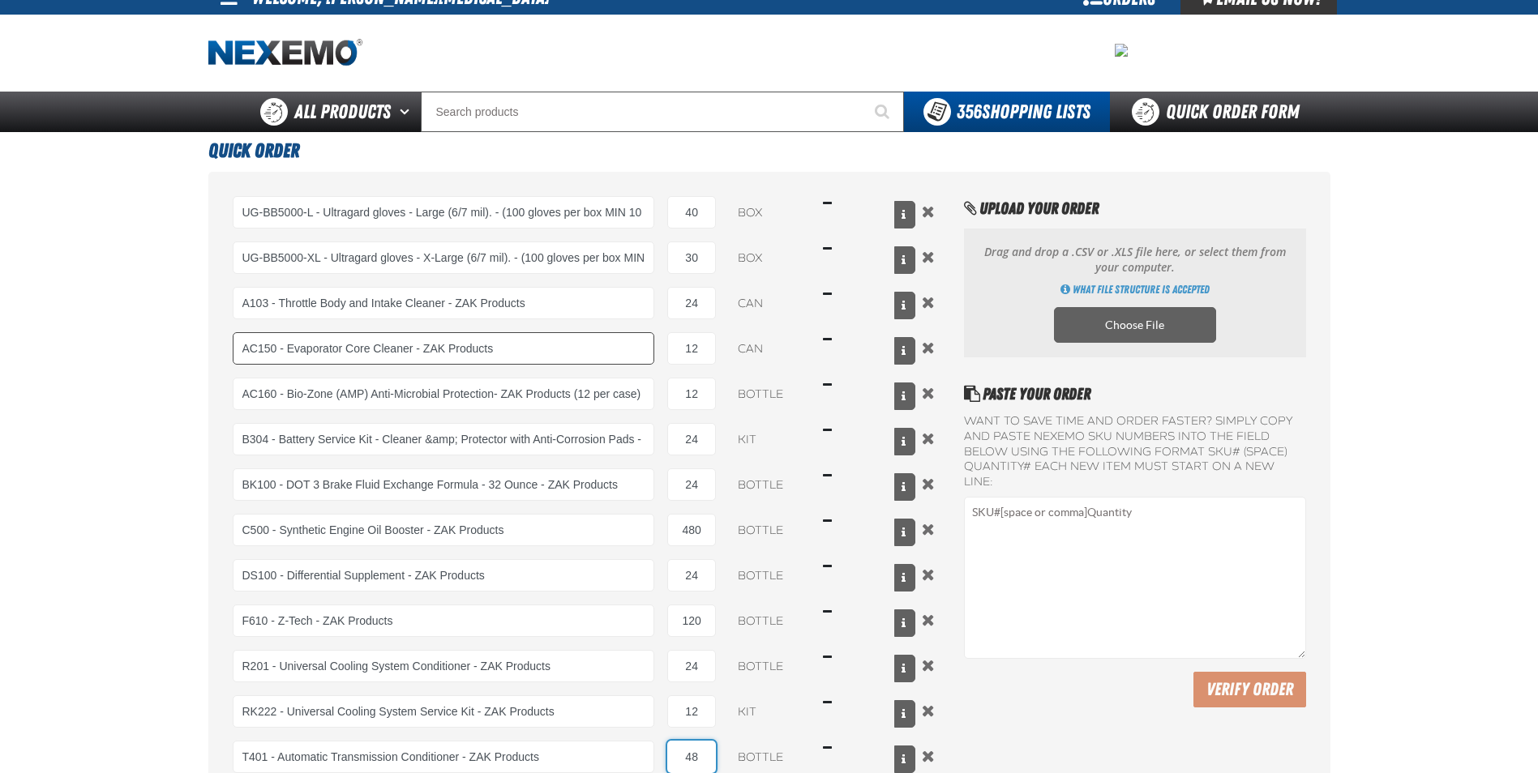
type input "48"
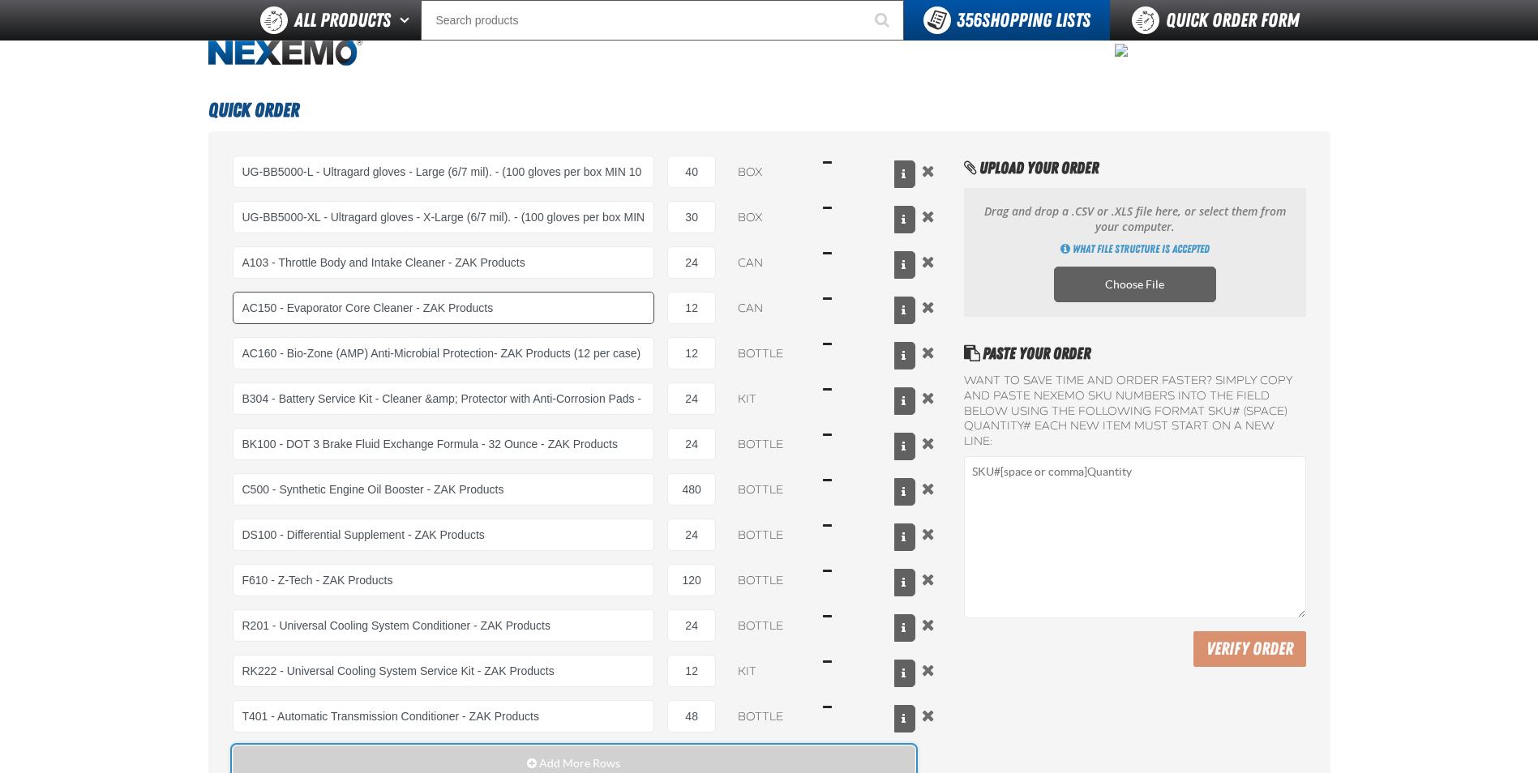
scroll to position [432, 0]
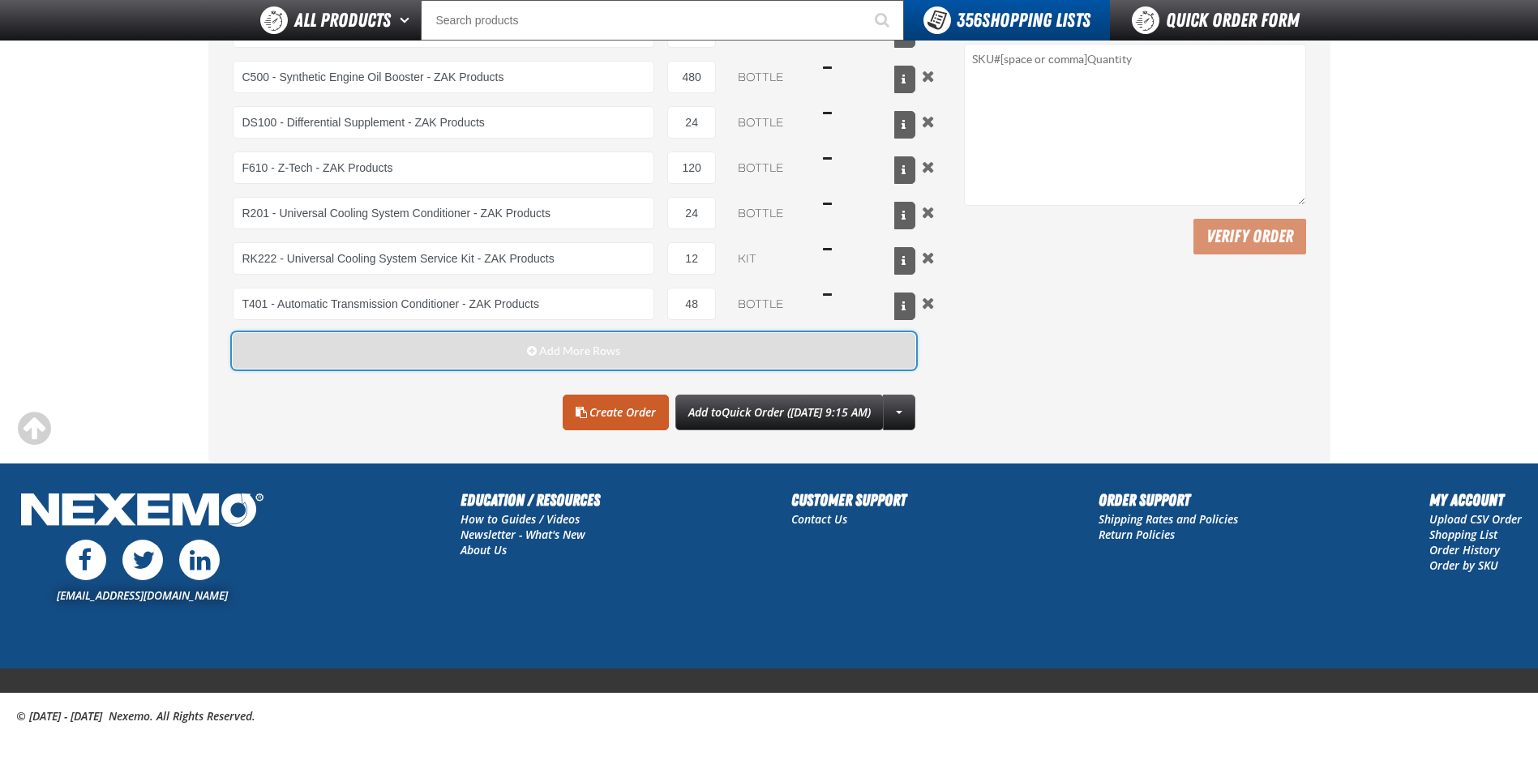
click at [306, 366] on button "Add More Rows" at bounding box center [574, 351] width 683 height 36
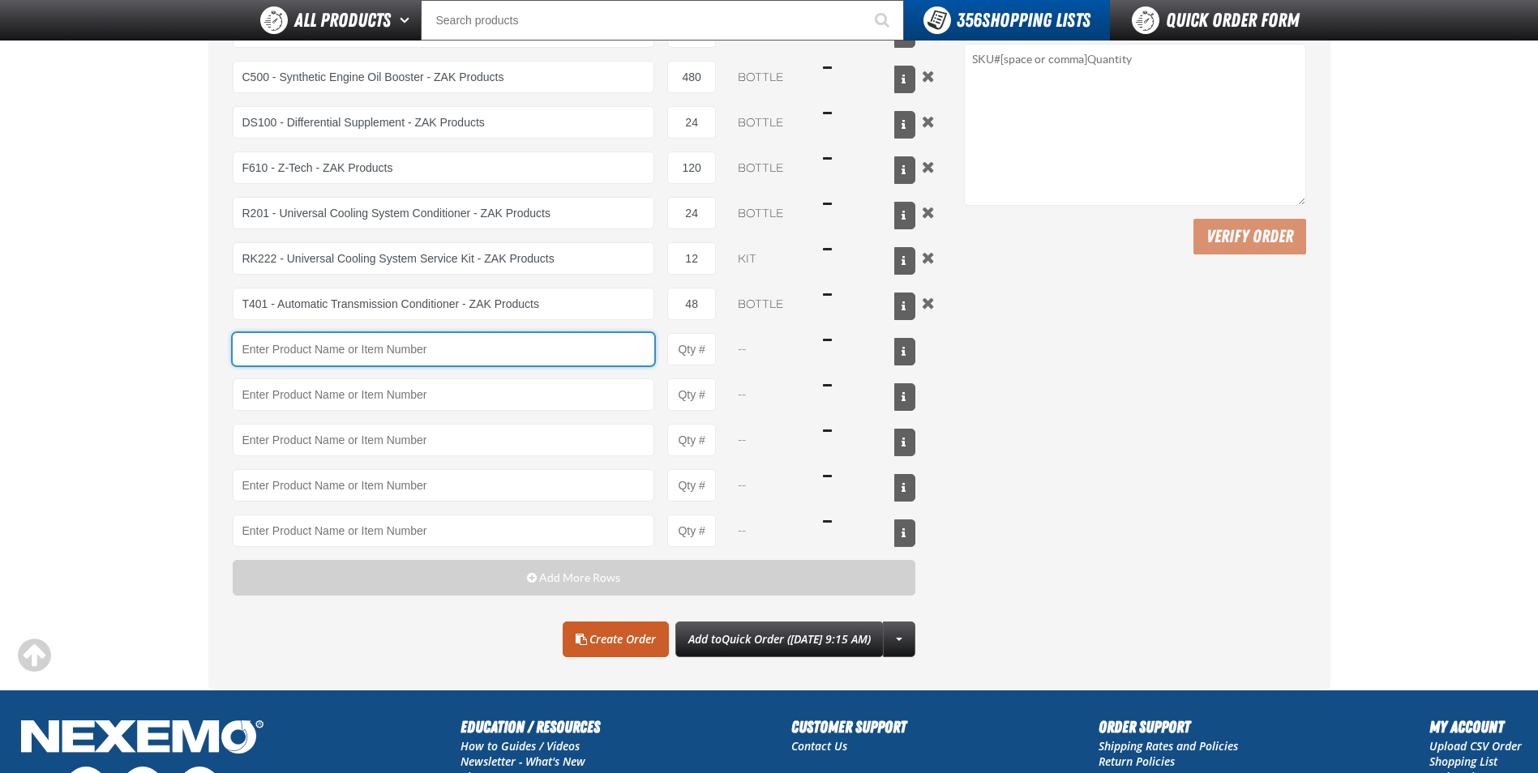
click at [285, 347] on input "Product" at bounding box center [444, 349] width 422 height 32
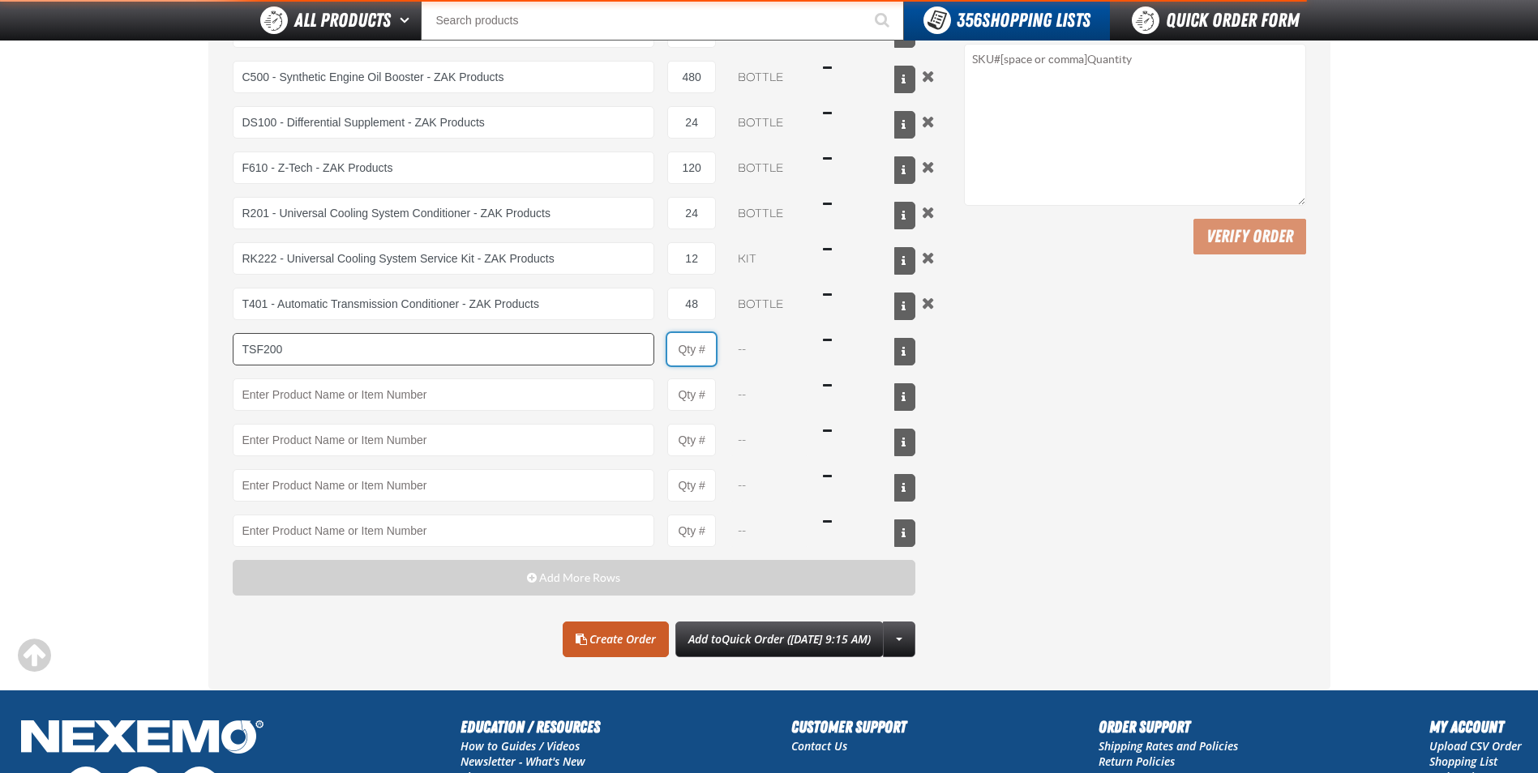
type input "TSF200 - 2-Step GDI Intake Cleaning Service"
type input "1"
select select "kit"
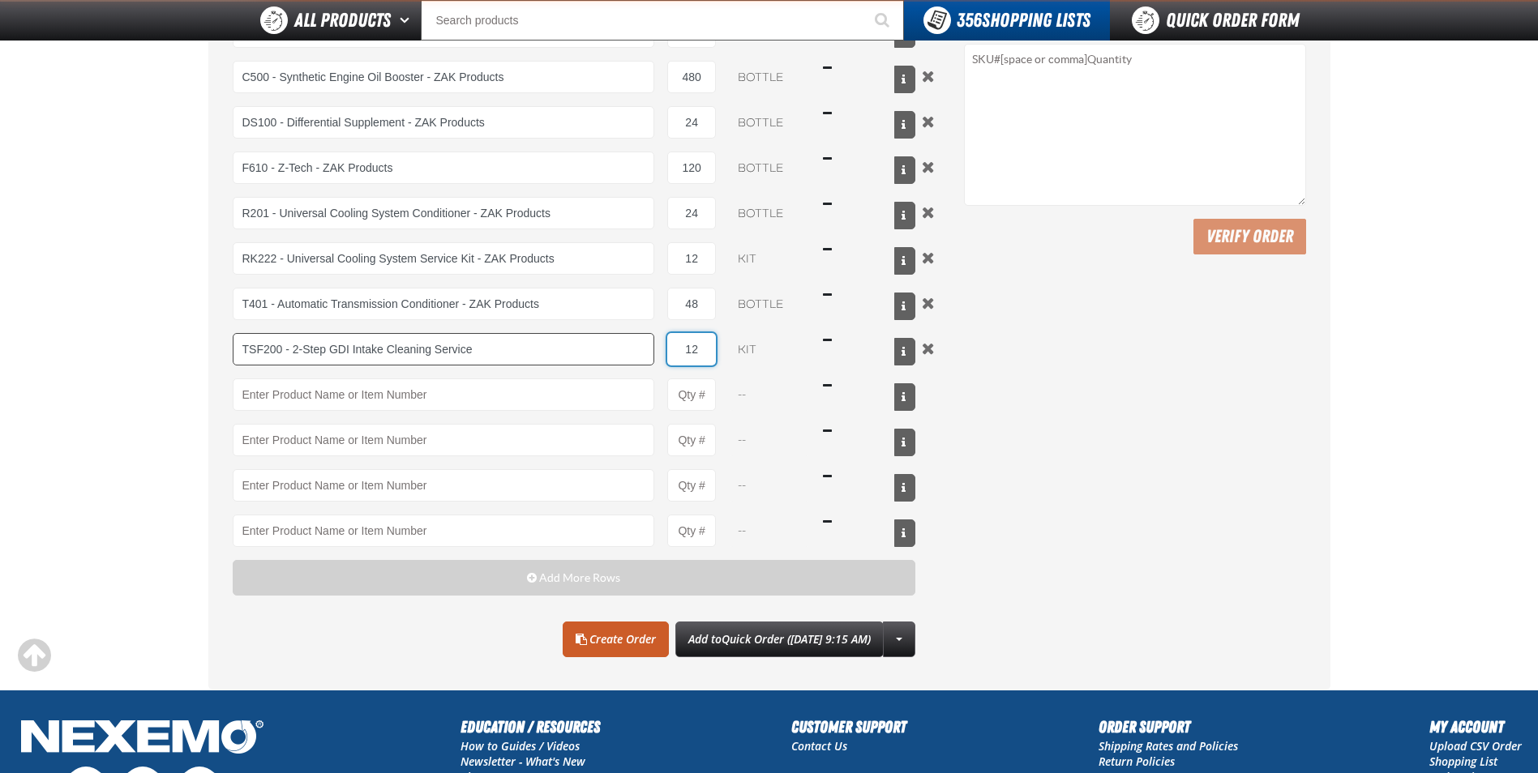
type input "12"
type input "UC500 - Performance Used Car Kit - ZAK Products"
type input "1"
select select "kit"
type input "40"
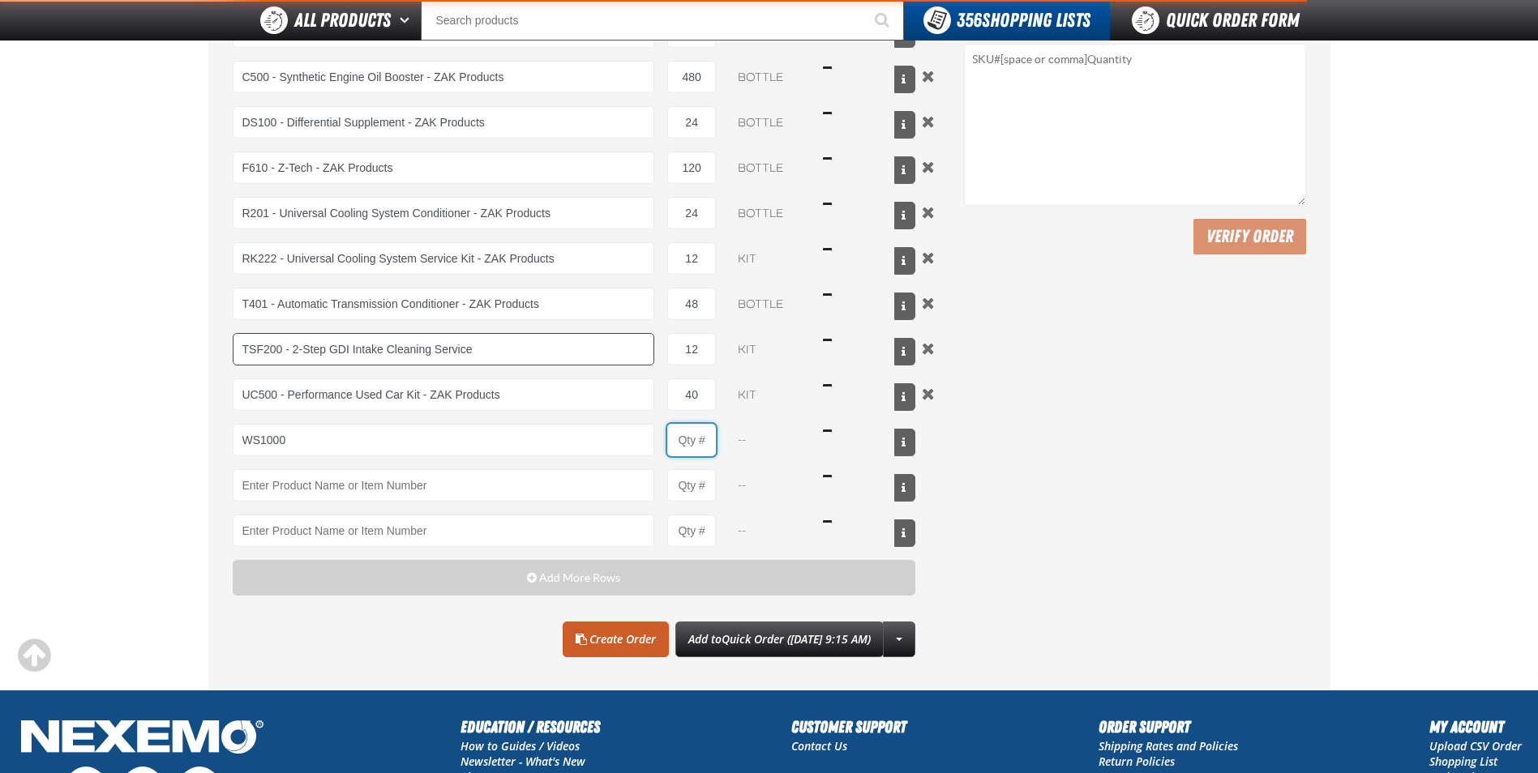
type input "WS1000 - World Standard Performance Transmission Fluid - ZAK Products"
type input "1"
select select "bottle"
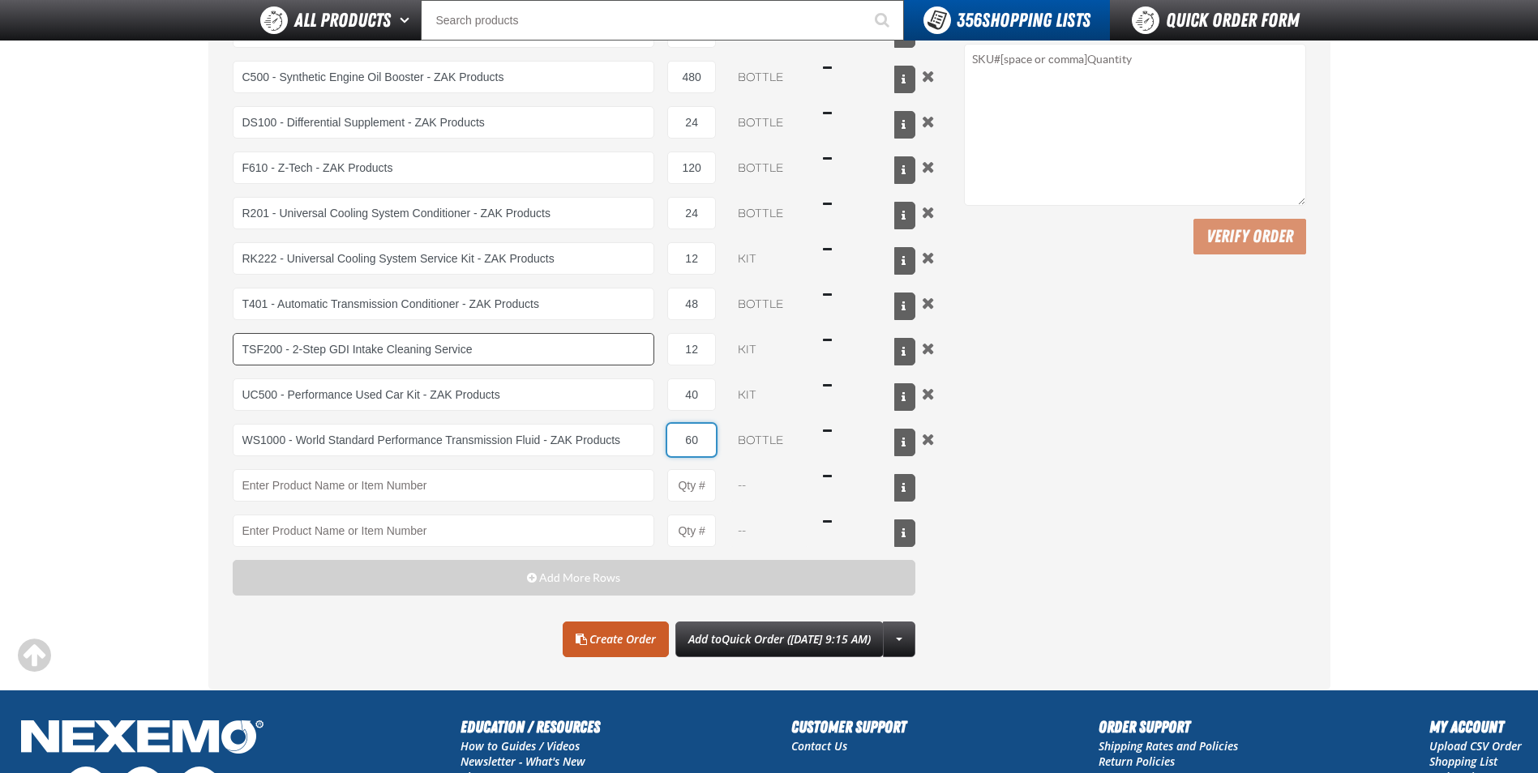
type input "60"
click at [576, 640] on span at bounding box center [581, 639] width 11 height 11
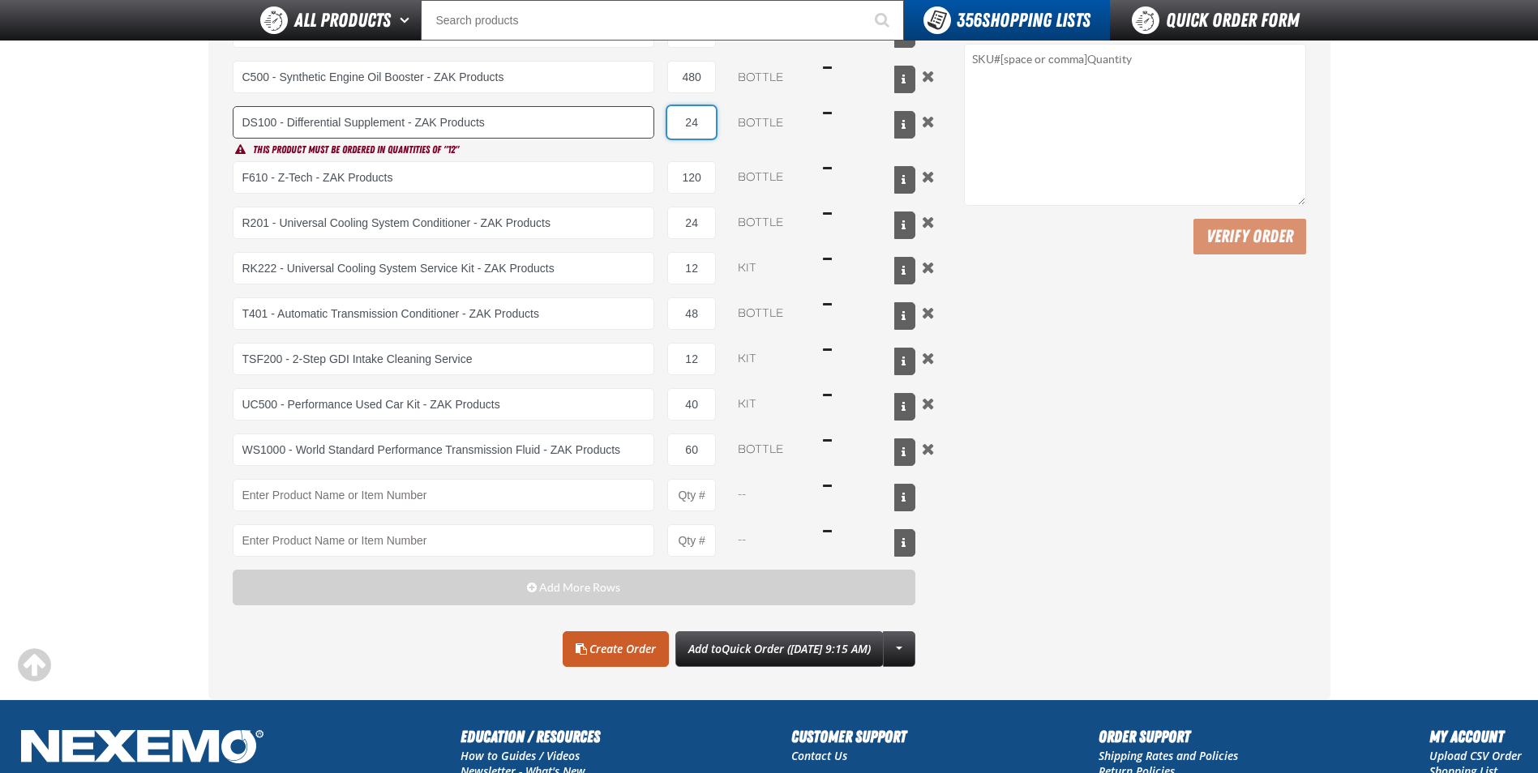
drag, startPoint x: 705, startPoint y: 129, endPoint x: 645, endPoint y: 123, distance: 61.1
click at [645, 123] on div "DS100 - Differential Supplement - ZAK Products 24 bottle $30.78" at bounding box center [574, 122] width 683 height 32
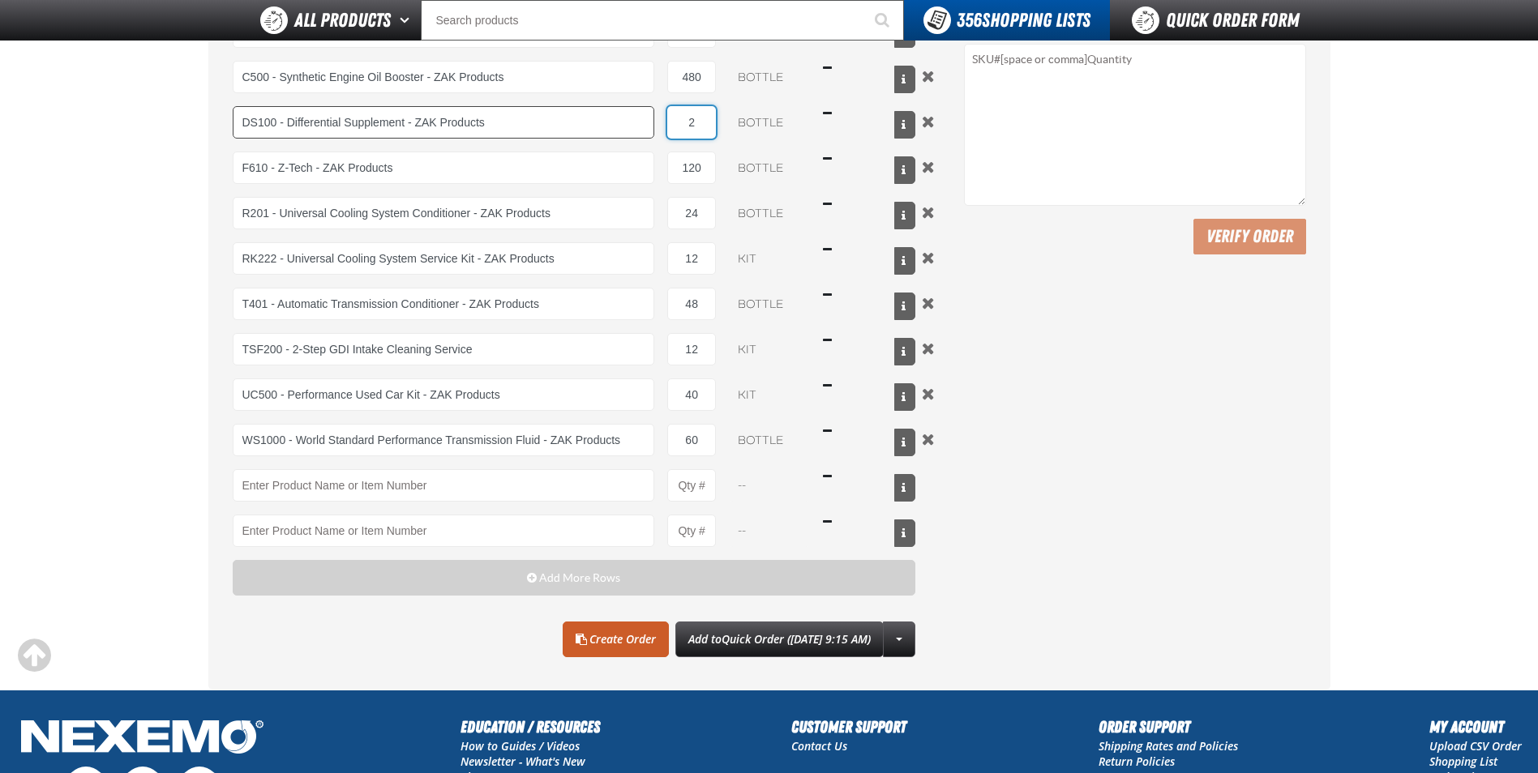
type input "24"
click at [591, 164] on input "F610 - Z-Tech - ZAK Products" at bounding box center [444, 168] width 422 height 32
click at [600, 642] on link "Create Order" at bounding box center [616, 640] width 106 height 36
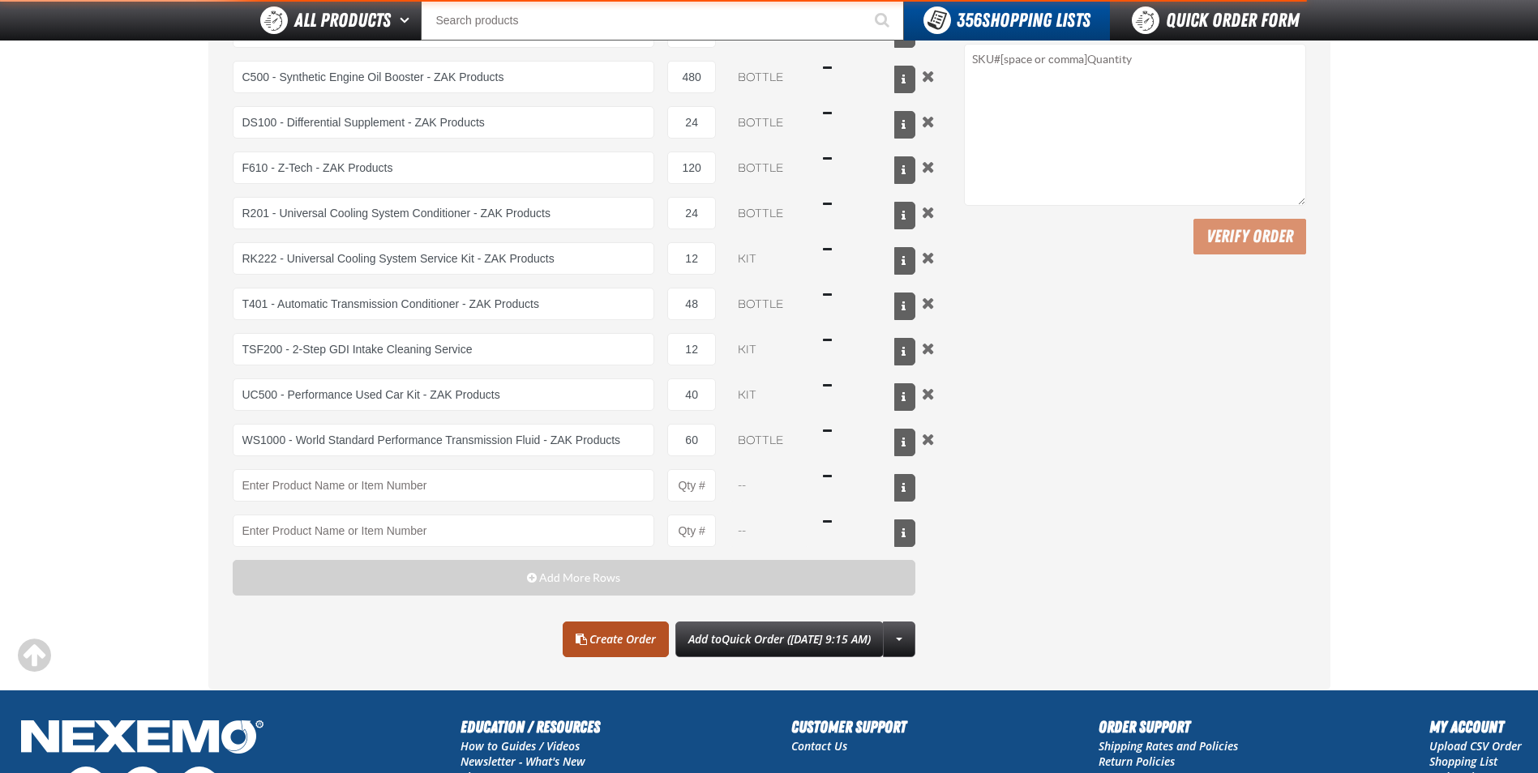
type input "F610 - Z-Tech - ZAK Products"
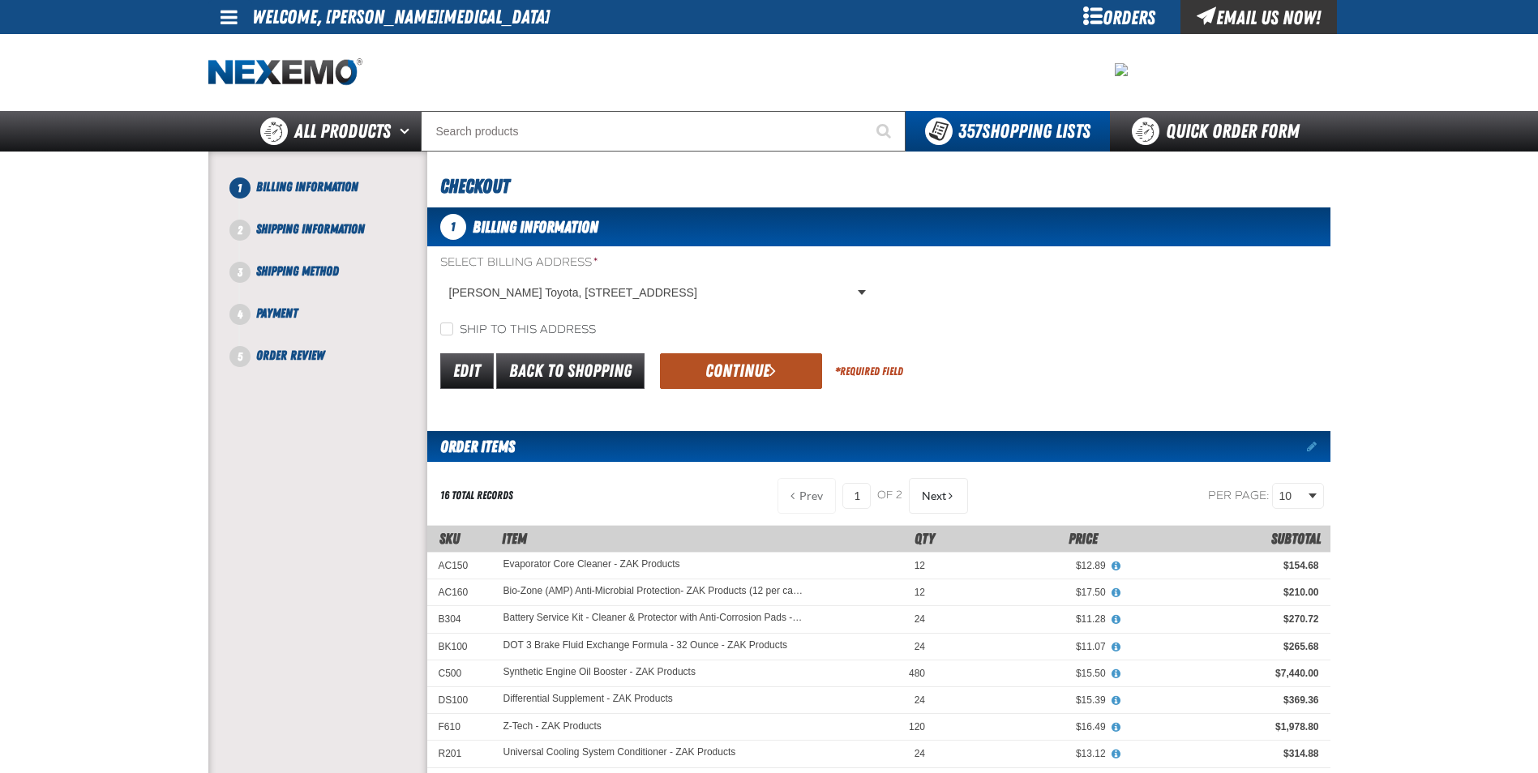
click at [726, 371] on button "Continue" at bounding box center [741, 371] width 162 height 36
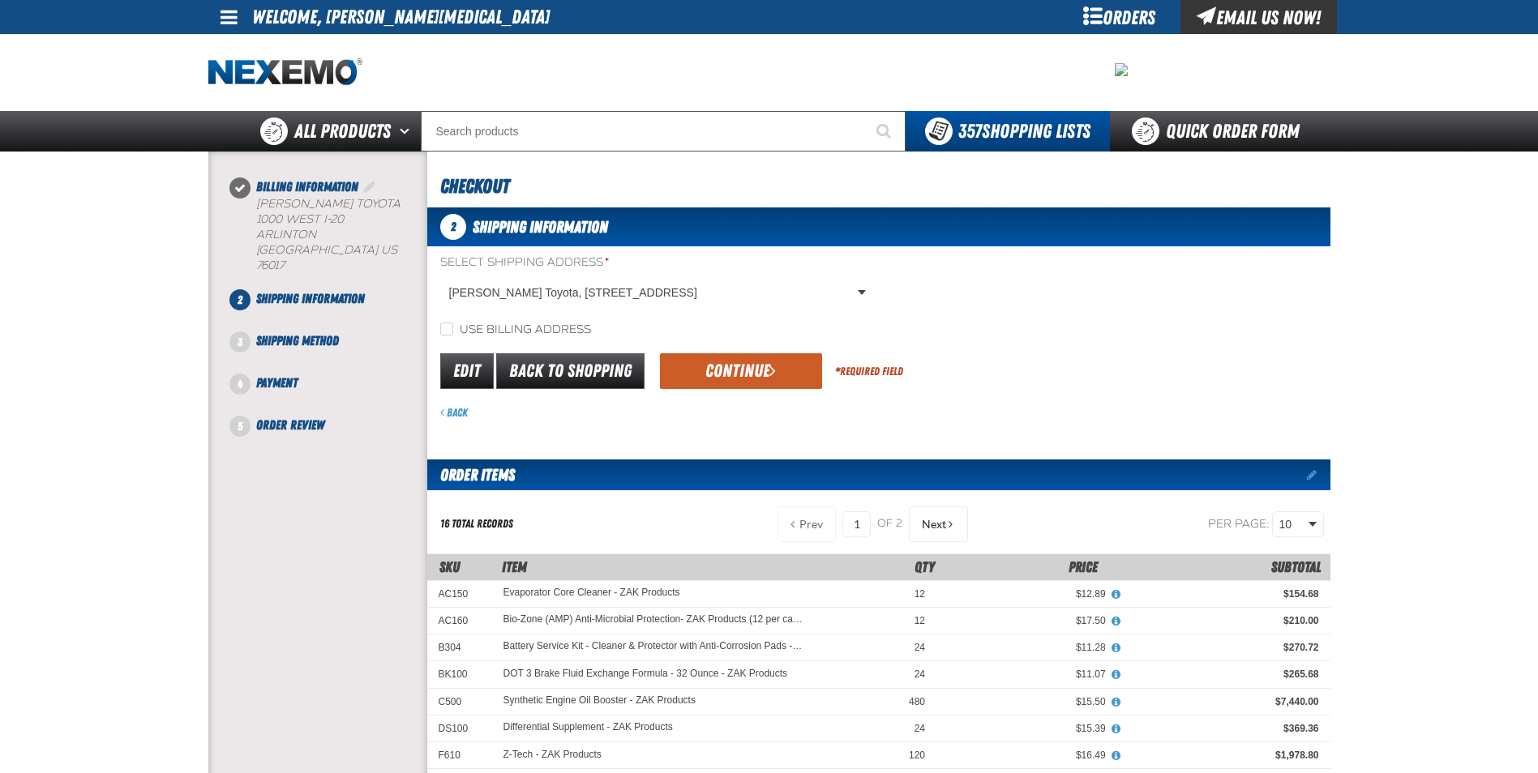
scroll to position [81, 0]
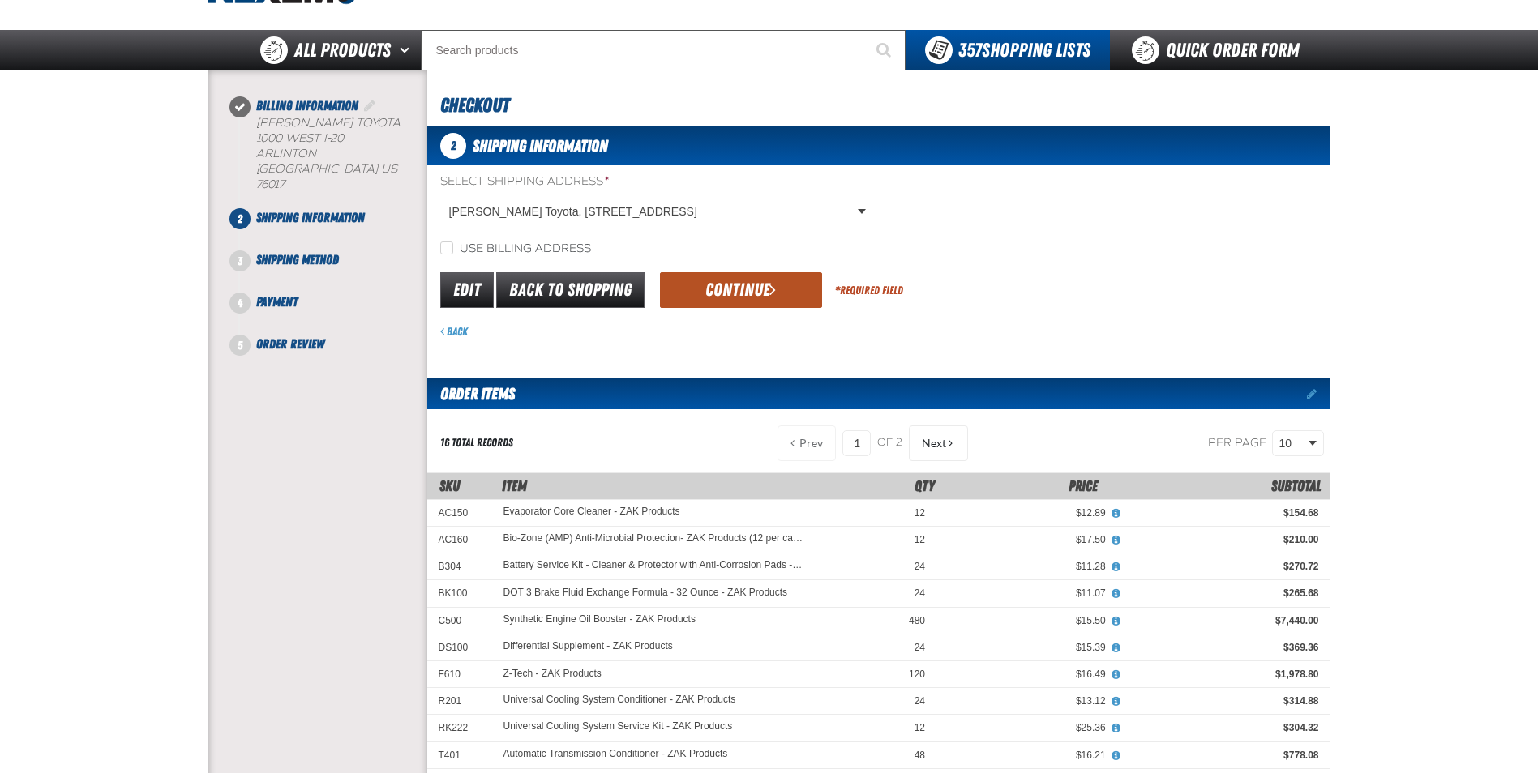
click at [726, 290] on button "Continue" at bounding box center [741, 290] width 162 height 36
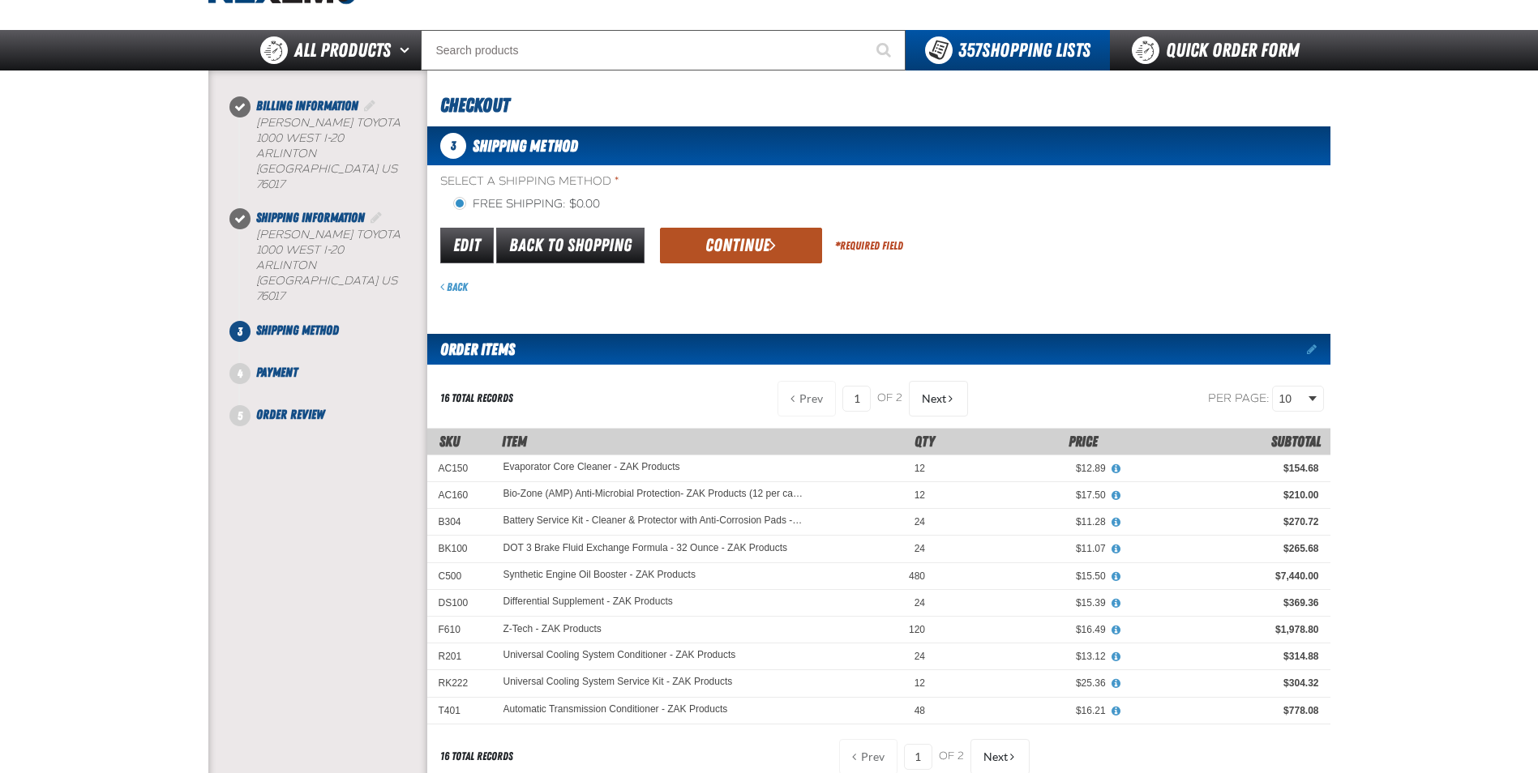
click at [717, 253] on button "Continue" at bounding box center [741, 246] width 162 height 36
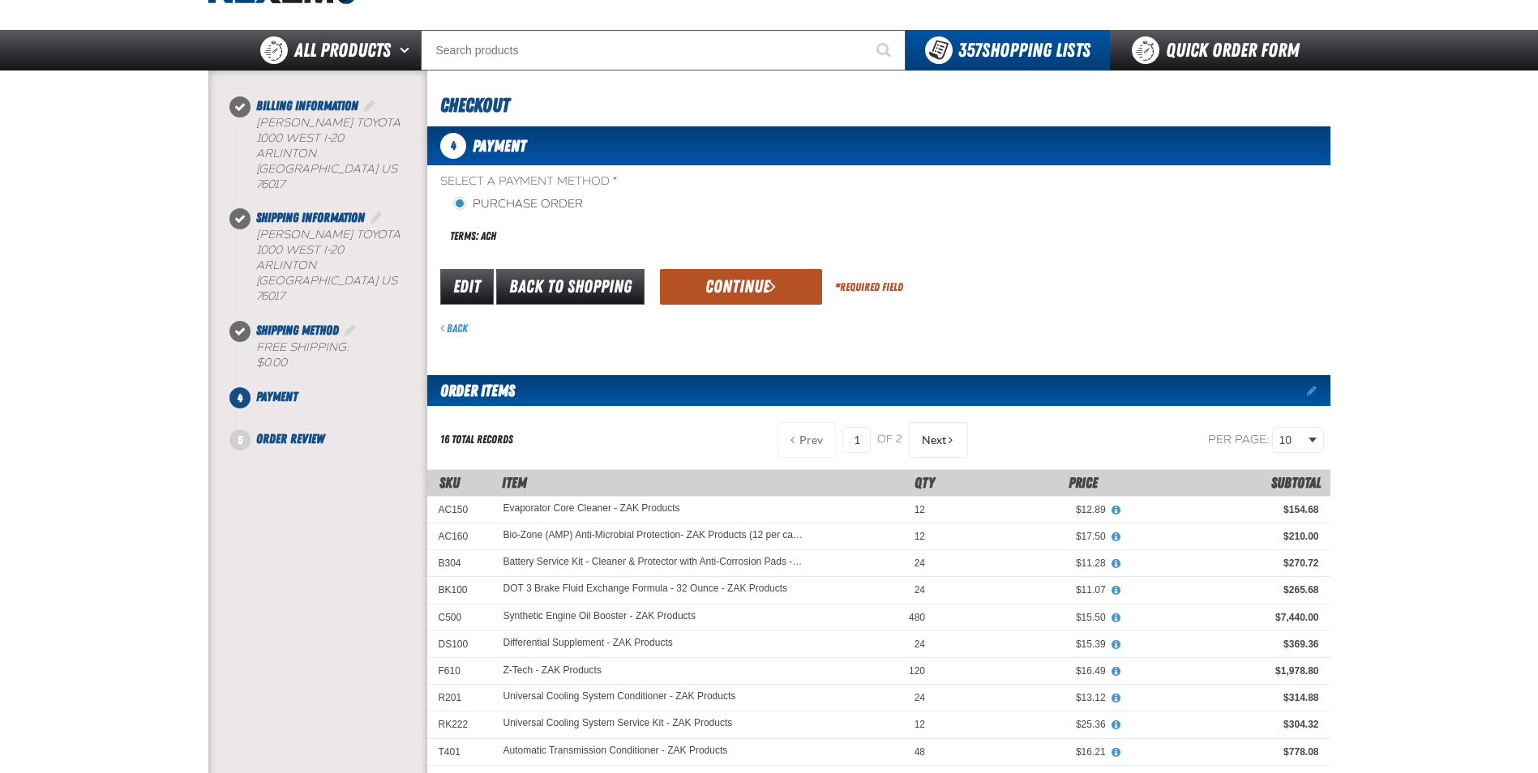
click at [708, 281] on button "Continue" at bounding box center [741, 287] width 162 height 36
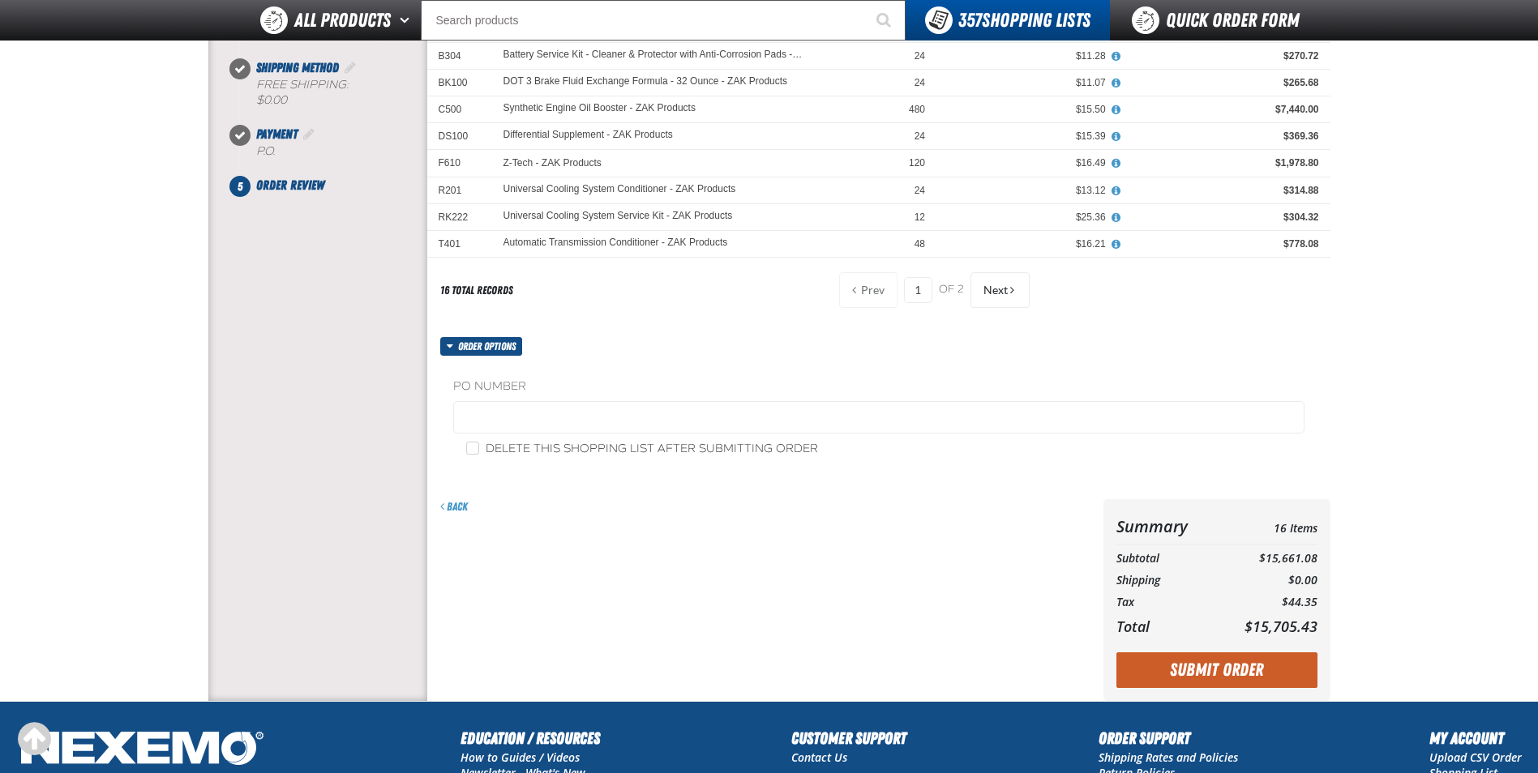
scroll to position [324, 0]
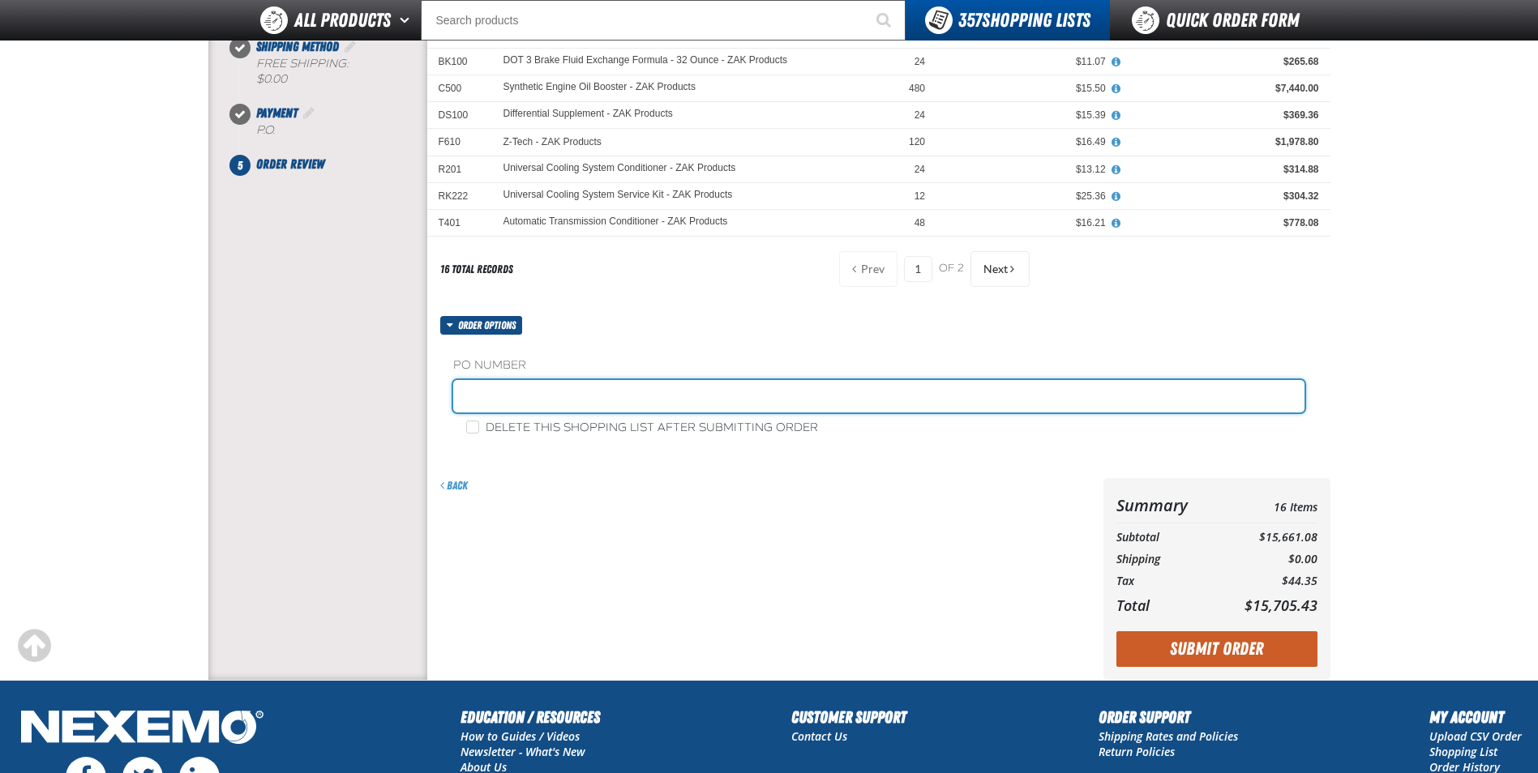
click at [510, 406] on input "text" at bounding box center [878, 396] width 851 height 32
type input "STOCK"
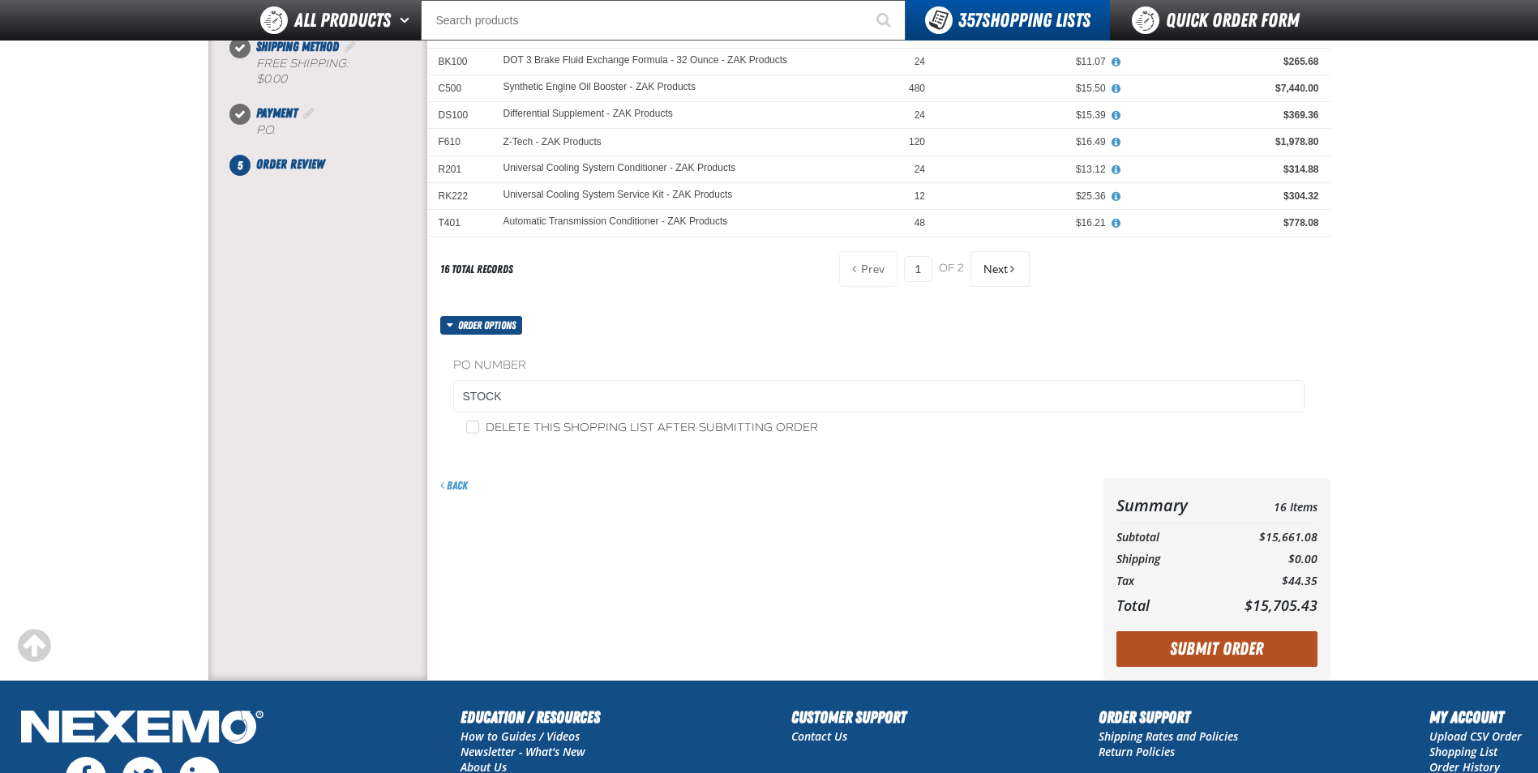
click at [1160, 649] on button "Submit Order" at bounding box center [1216, 650] width 201 height 36
